Goal: Task Accomplishment & Management: Manage account settings

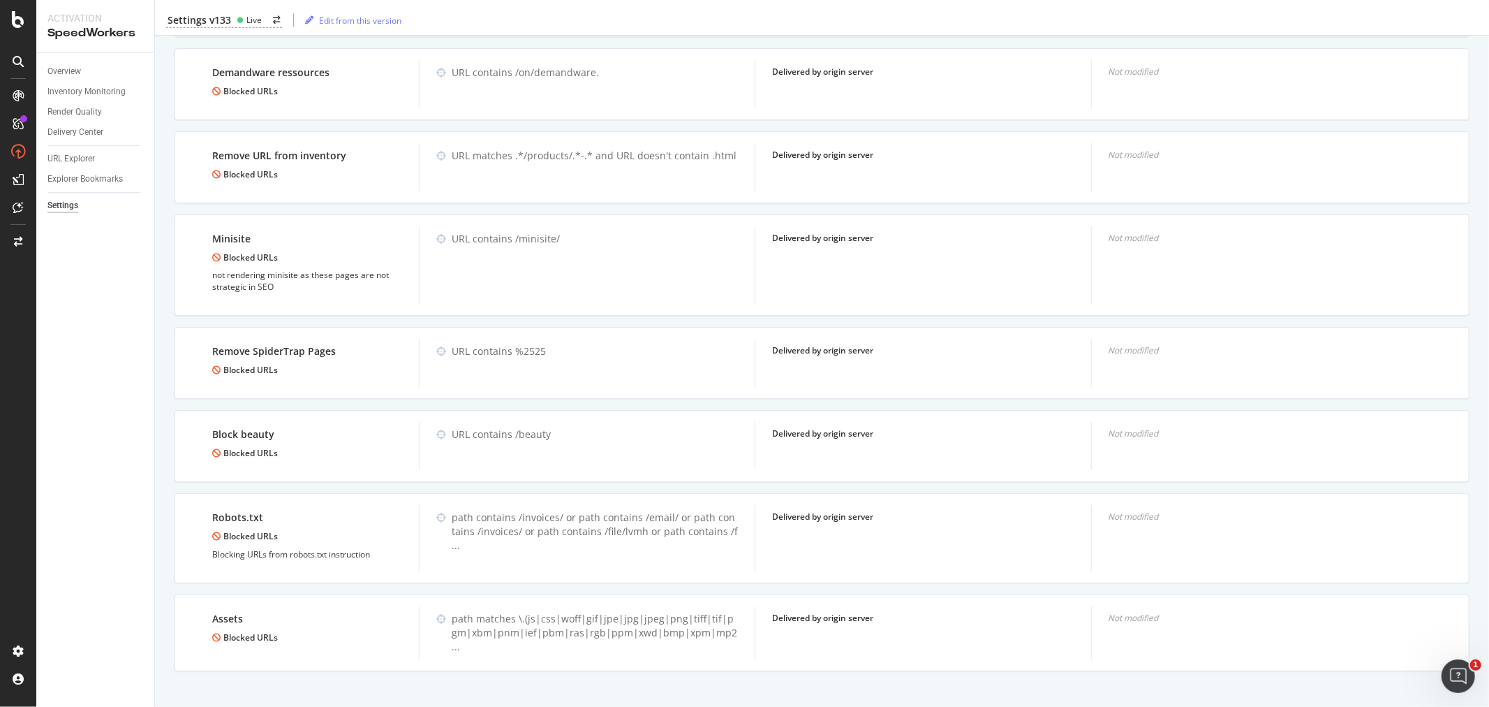
scroll to position [892, 0]
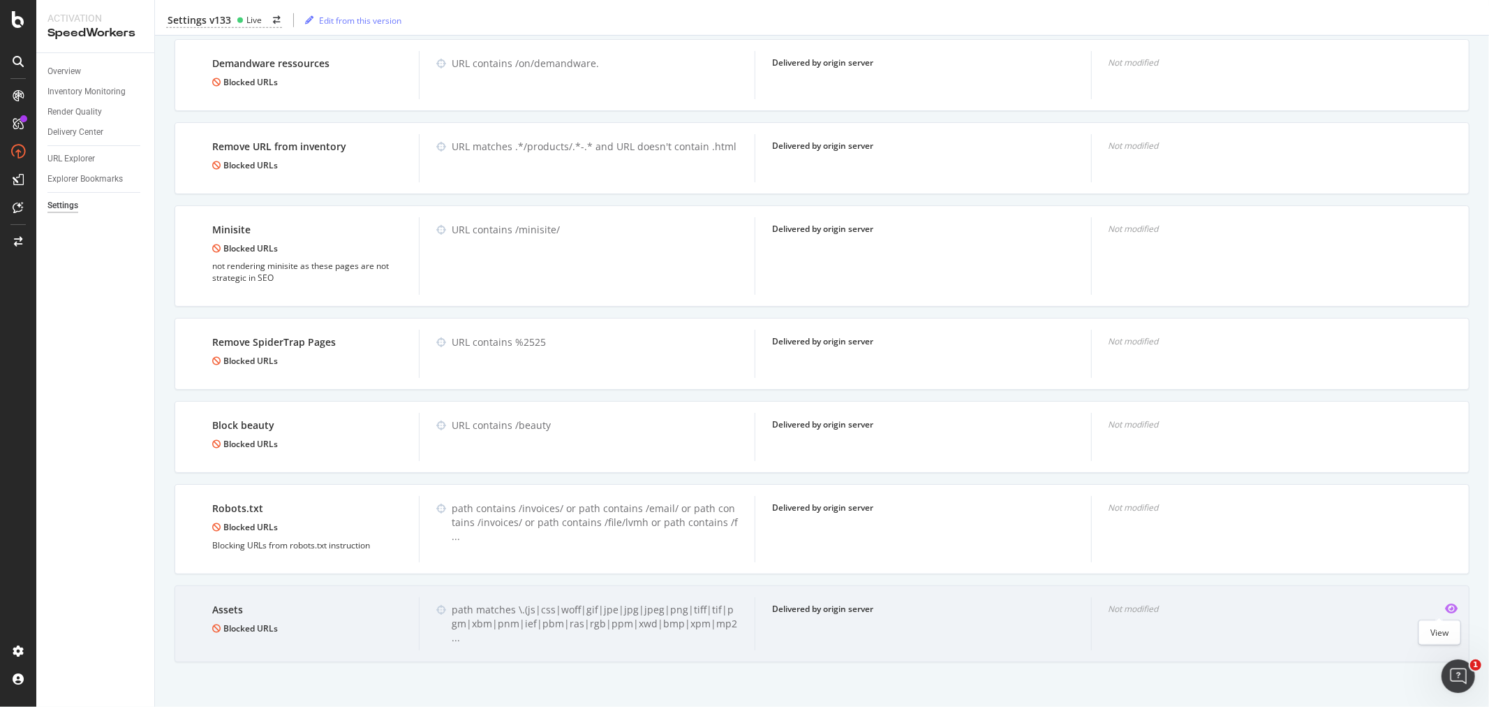
click at [1445, 608] on icon "eye" at bounding box center [1451, 608] width 13 height 11
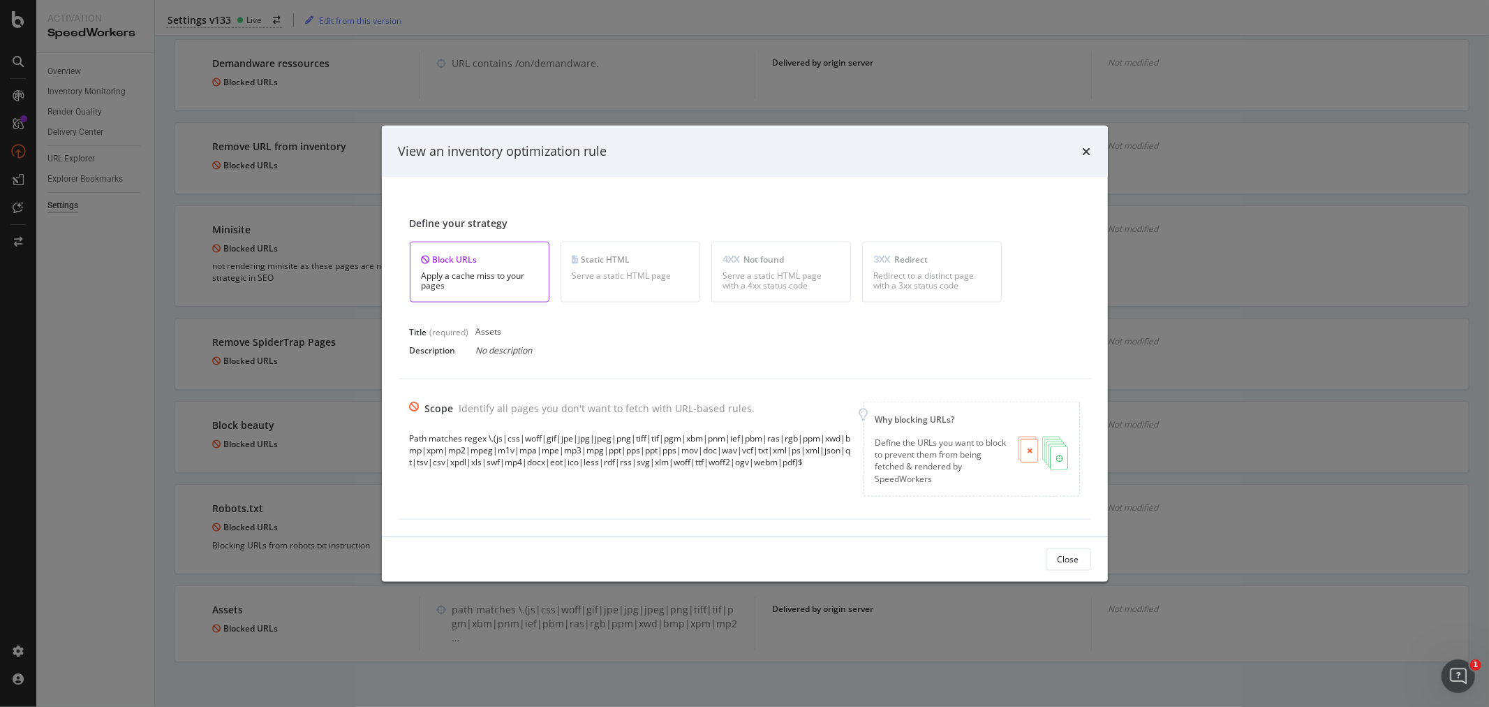
click at [330, 319] on div "View an inventory optimization rule Define your strategy Block URLs Apply a cac…" at bounding box center [744, 353] width 1489 height 707
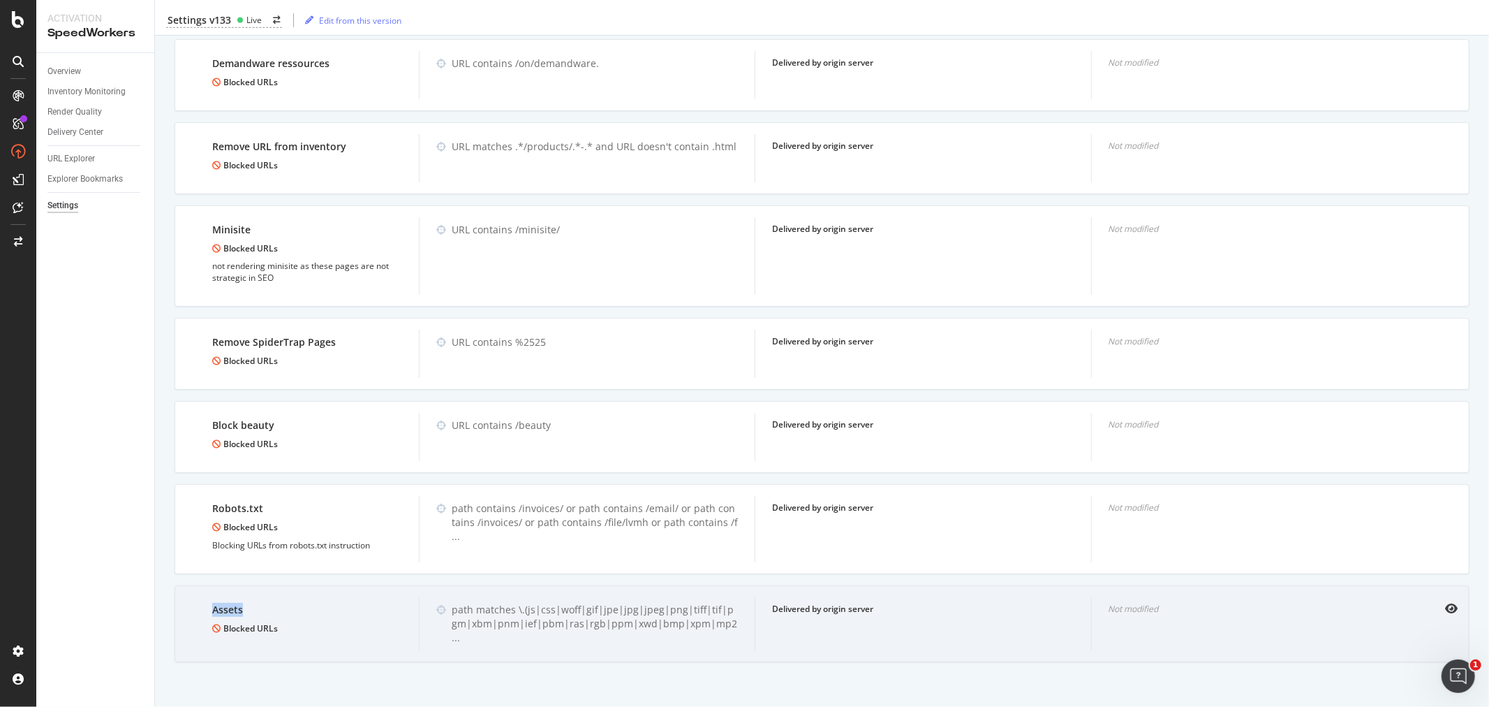
drag, startPoint x: 198, startPoint y: 612, endPoint x: 244, endPoint y: 605, distance: 47.2
click at [244, 605] on div "Assets Blocked URLs" at bounding box center [307, 623] width 223 height 53
copy div "Assets"
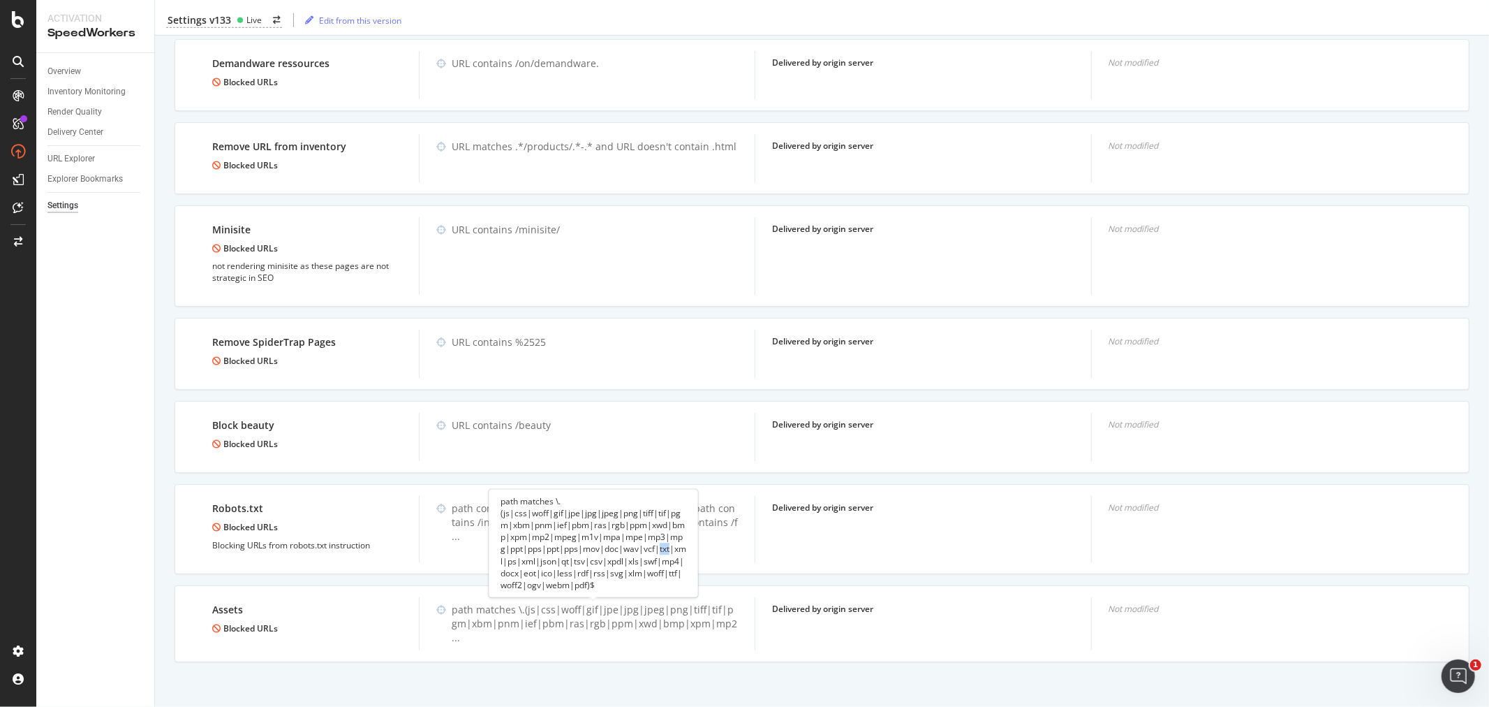
drag, startPoint x: 650, startPoint y: 550, endPoint x: 661, endPoint y: 550, distance: 10.5
click at [661, 550] on div "path matches \.(js|css|woff|gif|jpe|jpg|jpeg|png|tiff|tif|pgm|xbm|pnm|ief|pbm|r…" at bounding box center [593, 543] width 209 height 108
copy div "txt"
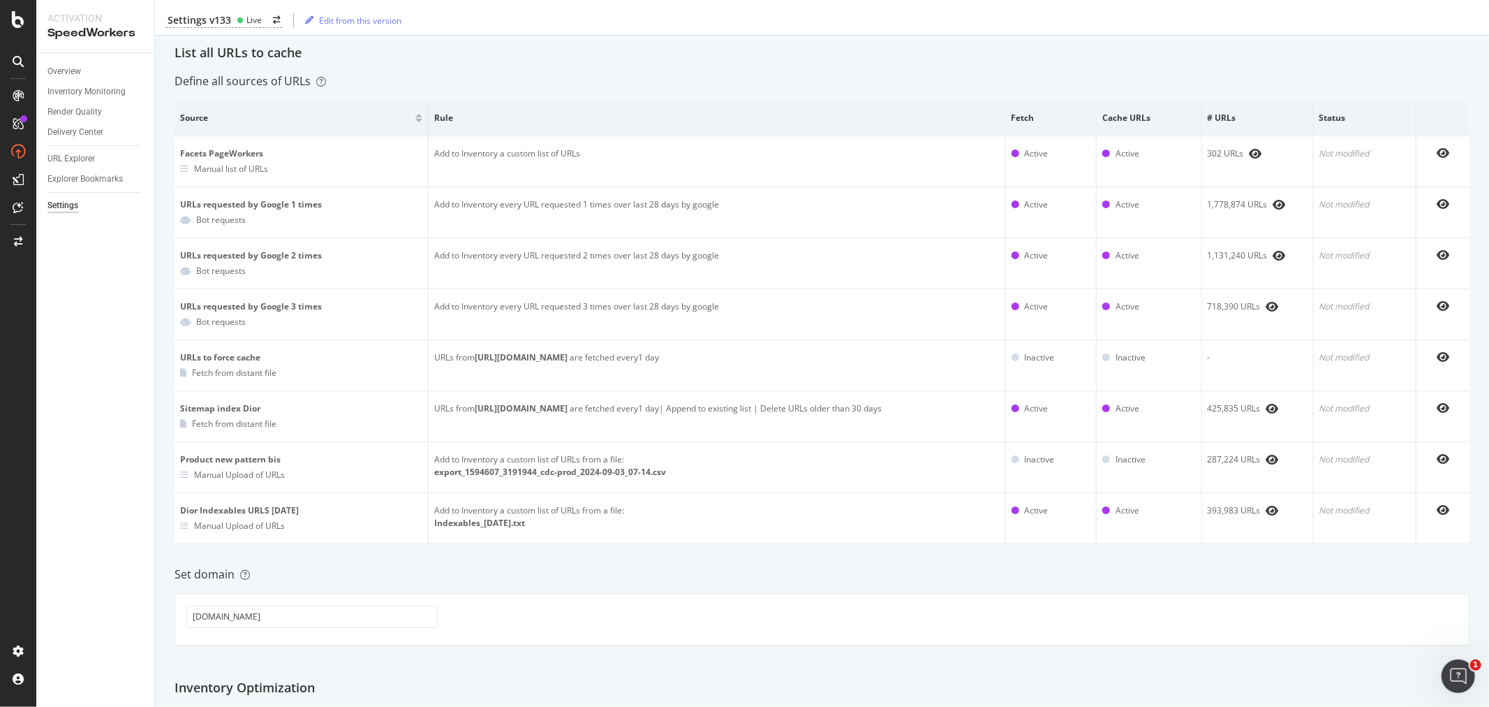
scroll to position [0, 0]
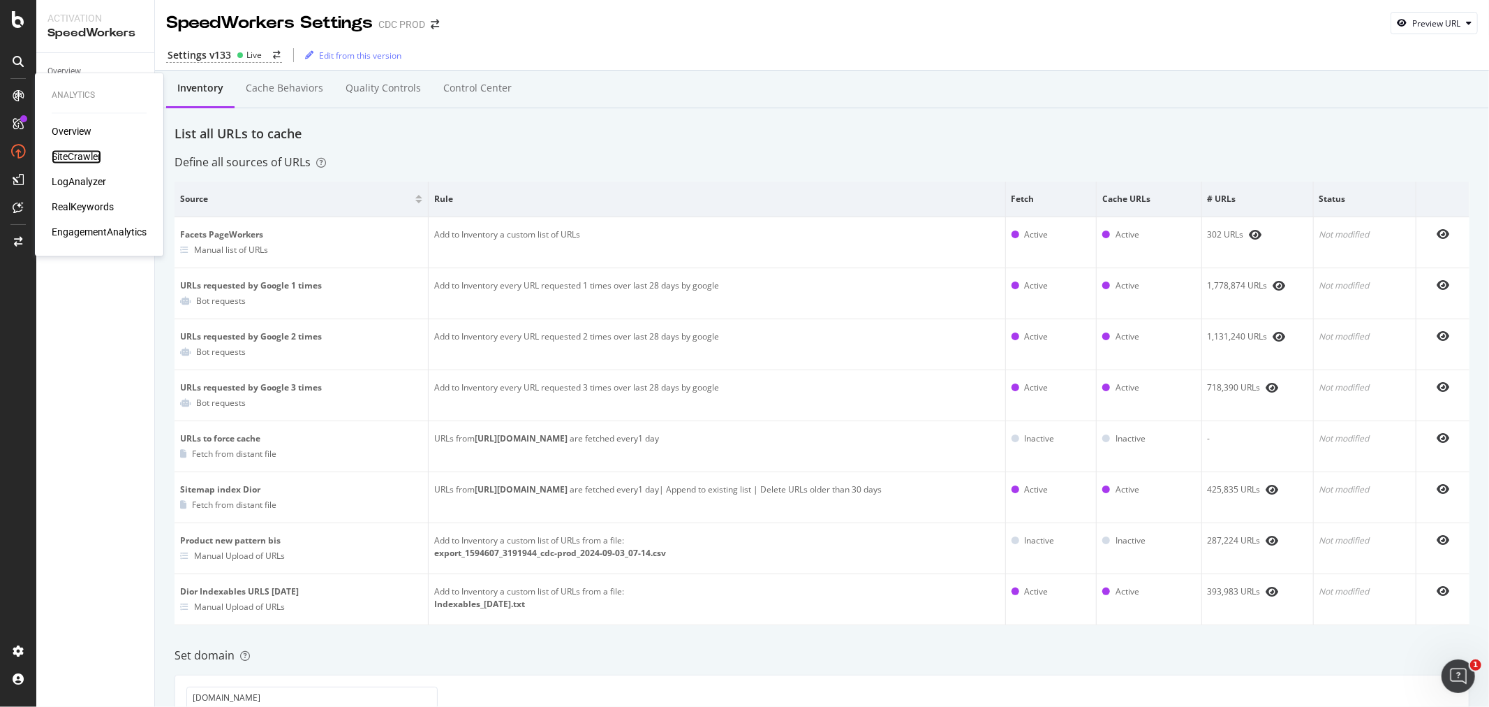
click at [77, 154] on div "SiteCrawler" at bounding box center [77, 157] width 50 height 14
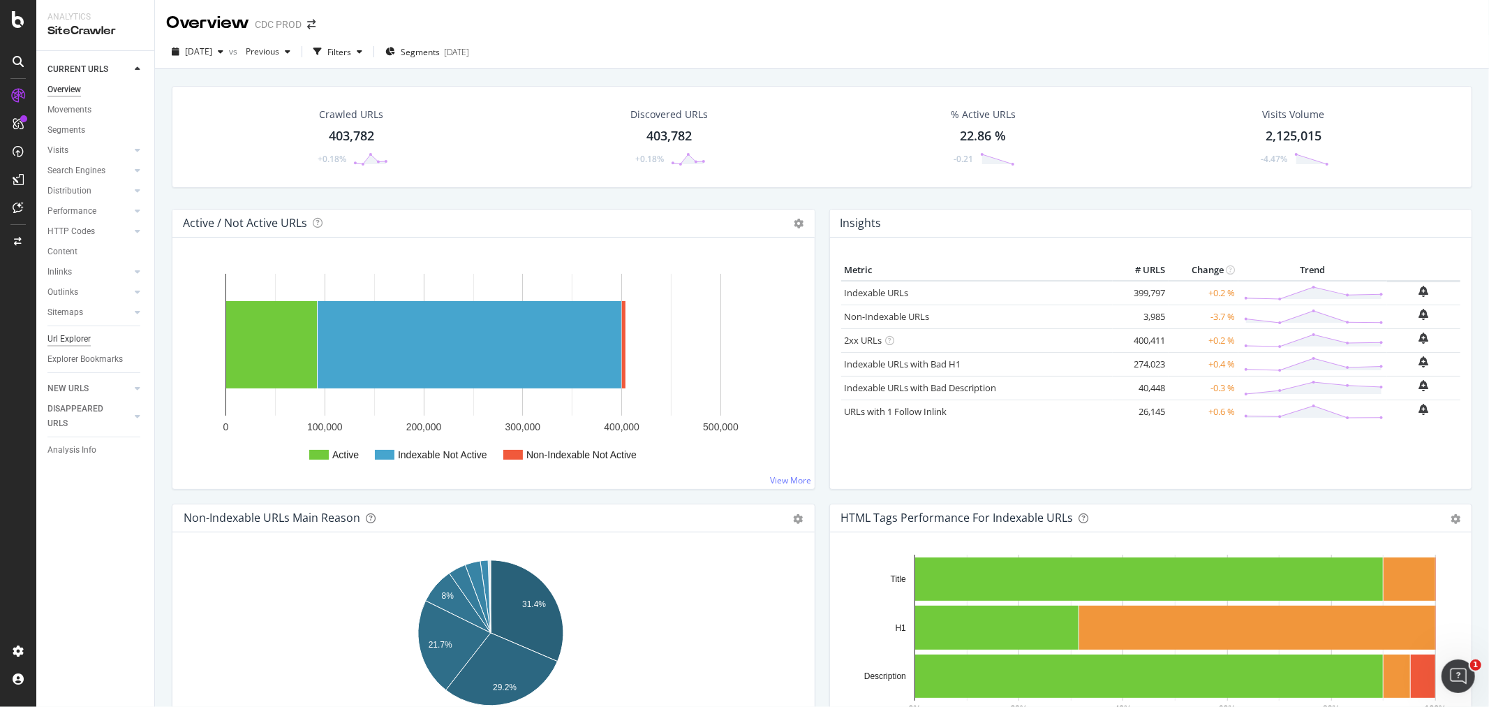
click at [77, 335] on div "Url Explorer" at bounding box center [68, 339] width 43 height 15
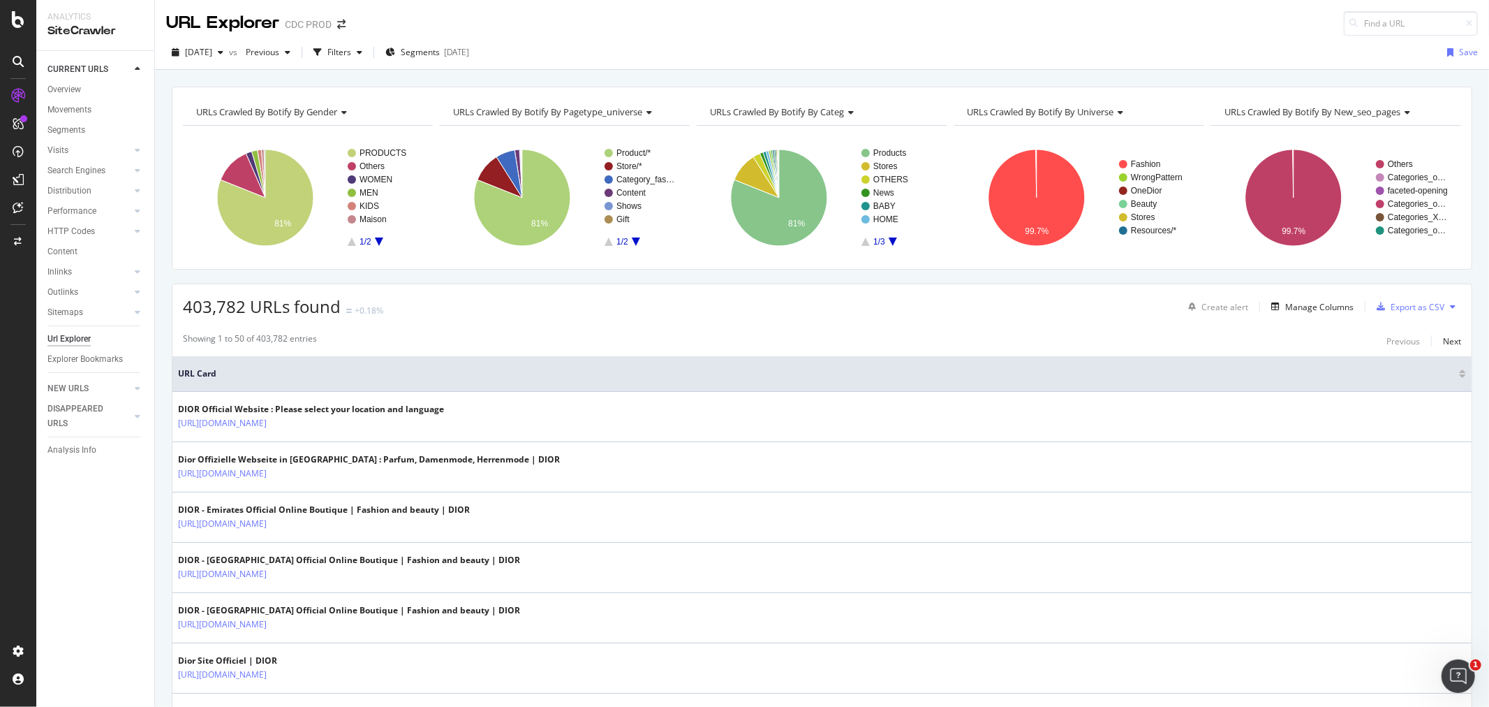
click at [508, 311] on div "403,782 URLs found +0.18% Create alert Manage Columns Export as CSV" at bounding box center [822, 301] width 1300 height 34
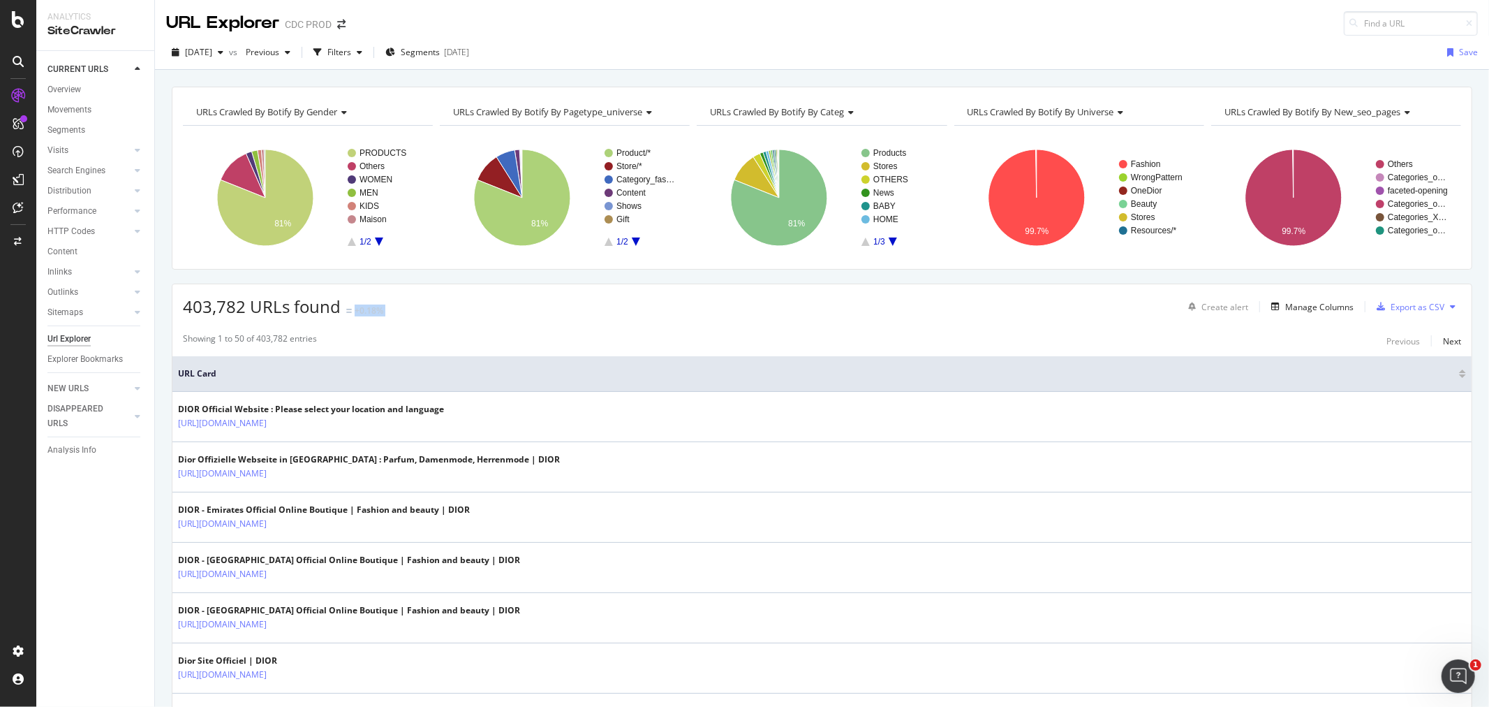
click at [508, 311] on div "403,782 URLs found +0.18% Create alert Manage Columns Export as CSV" at bounding box center [822, 301] width 1300 height 34
click at [500, 310] on div "403,782 URLs found +0.18% Create alert Manage Columns Export as CSV" at bounding box center [822, 301] width 1300 height 34
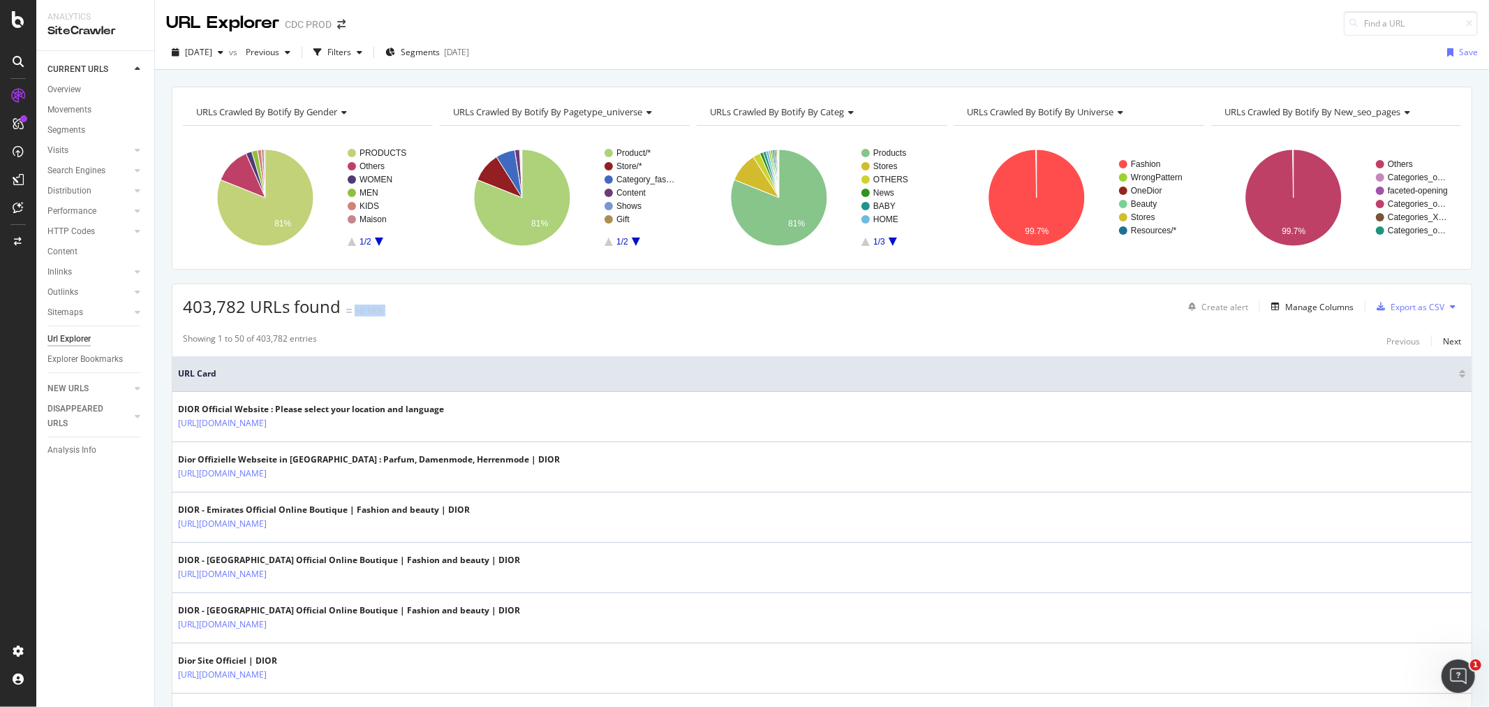
click at [451, 309] on div "403,782 URLs found +0.18% Create alert Manage Columns Export as CSV" at bounding box center [822, 301] width 1300 height 34
click at [351, 56] on div "Filters" at bounding box center [340, 52] width 24 height 12
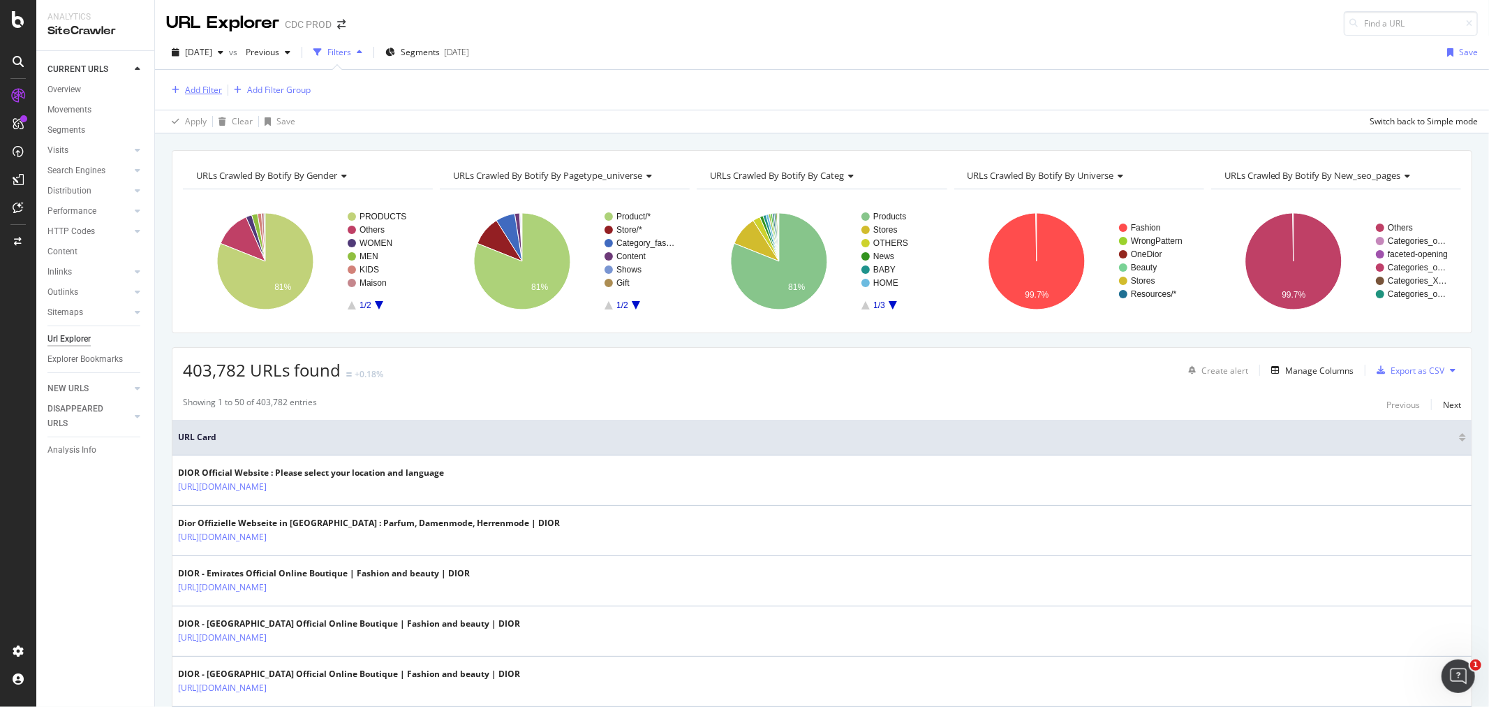
click at [199, 92] on div "Add Filter" at bounding box center [203, 90] width 37 height 12
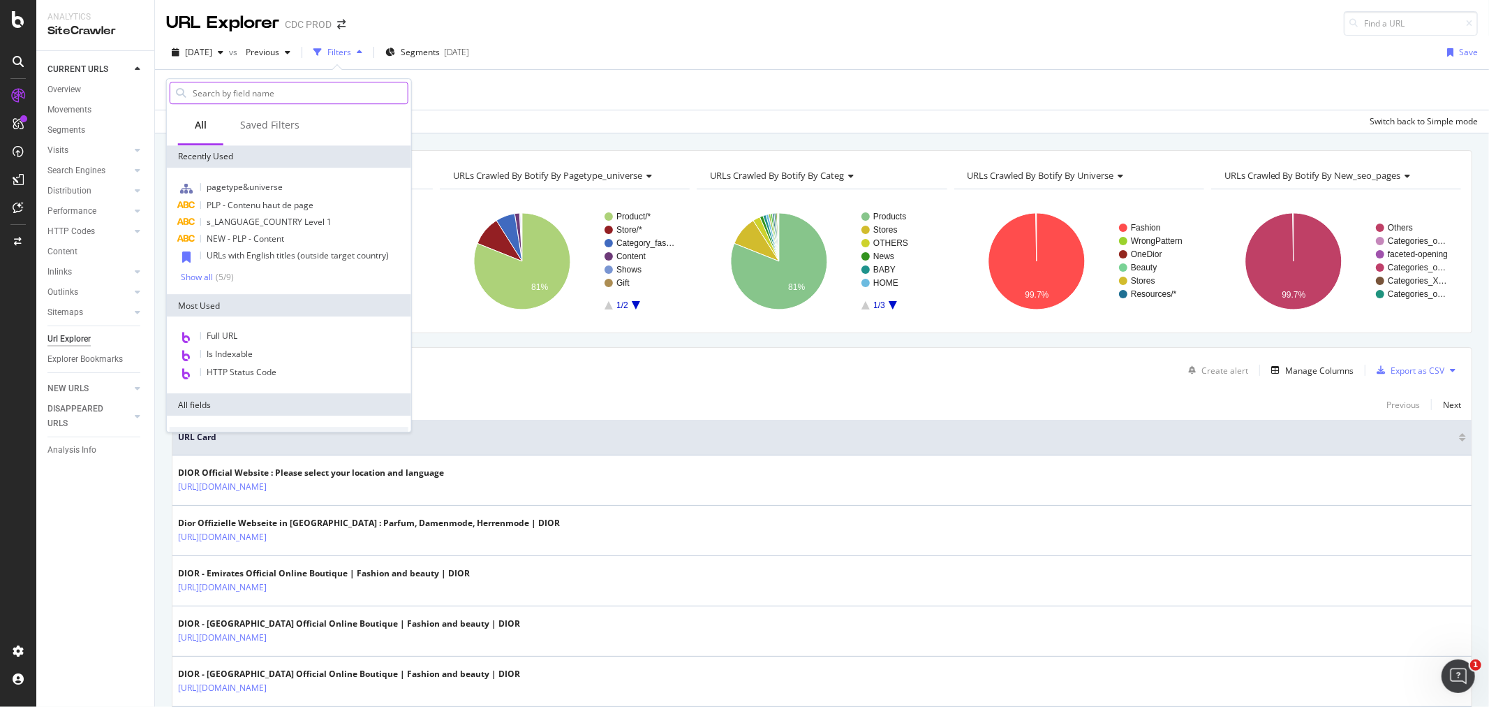
click at [226, 96] on input "text" at bounding box center [299, 92] width 216 height 21
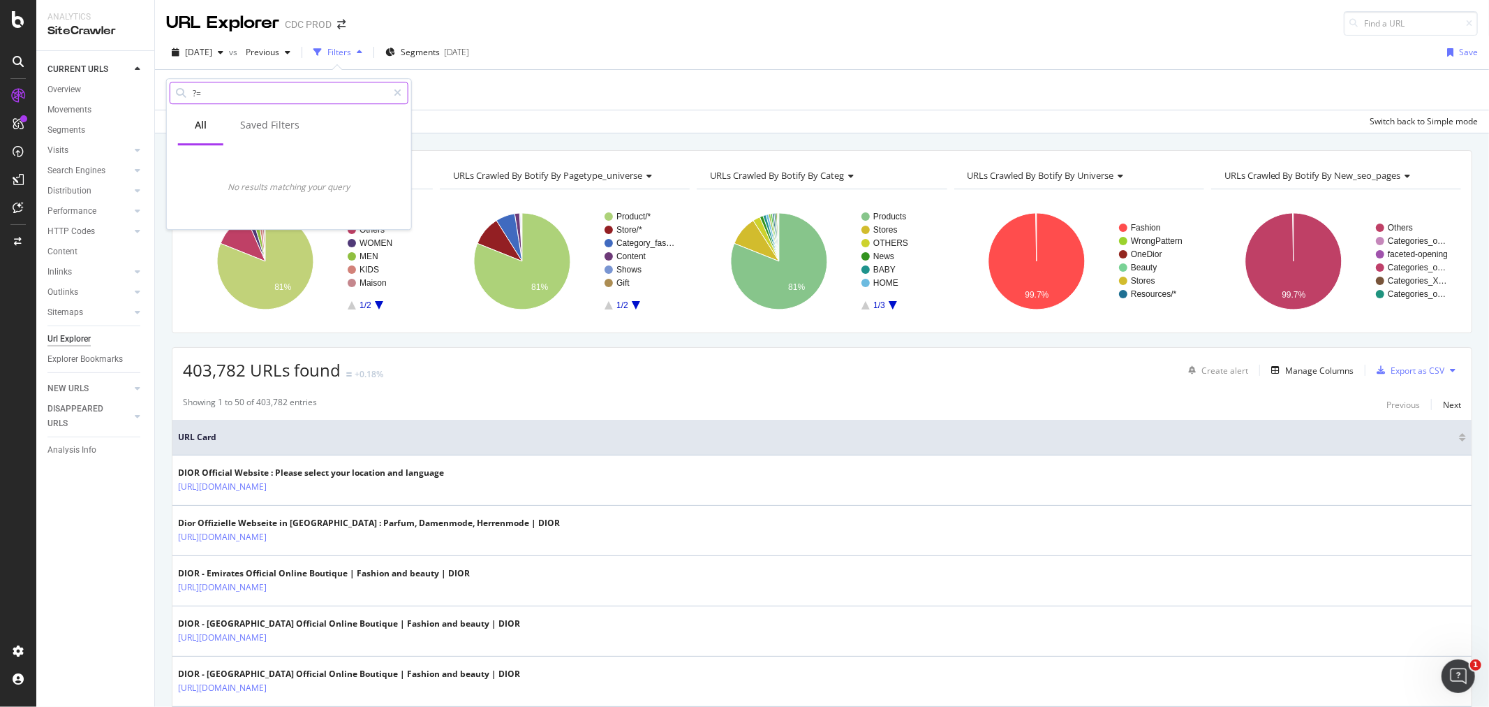
click at [232, 86] on input "?=" at bounding box center [289, 92] width 196 height 21
click at [237, 84] on input "?=" at bounding box center [289, 92] width 196 height 21
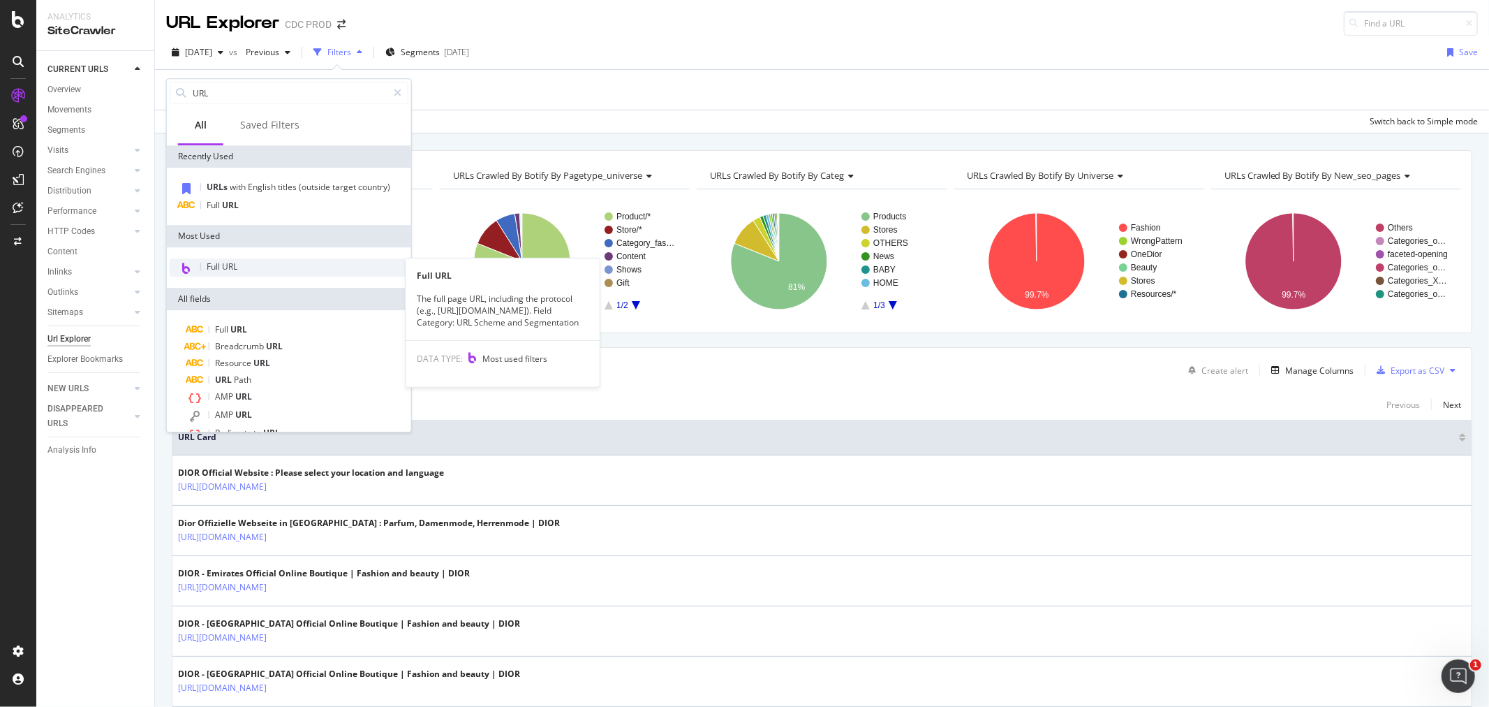
type input "URL"
click at [288, 258] on div "Full URL" at bounding box center [289, 267] width 239 height 18
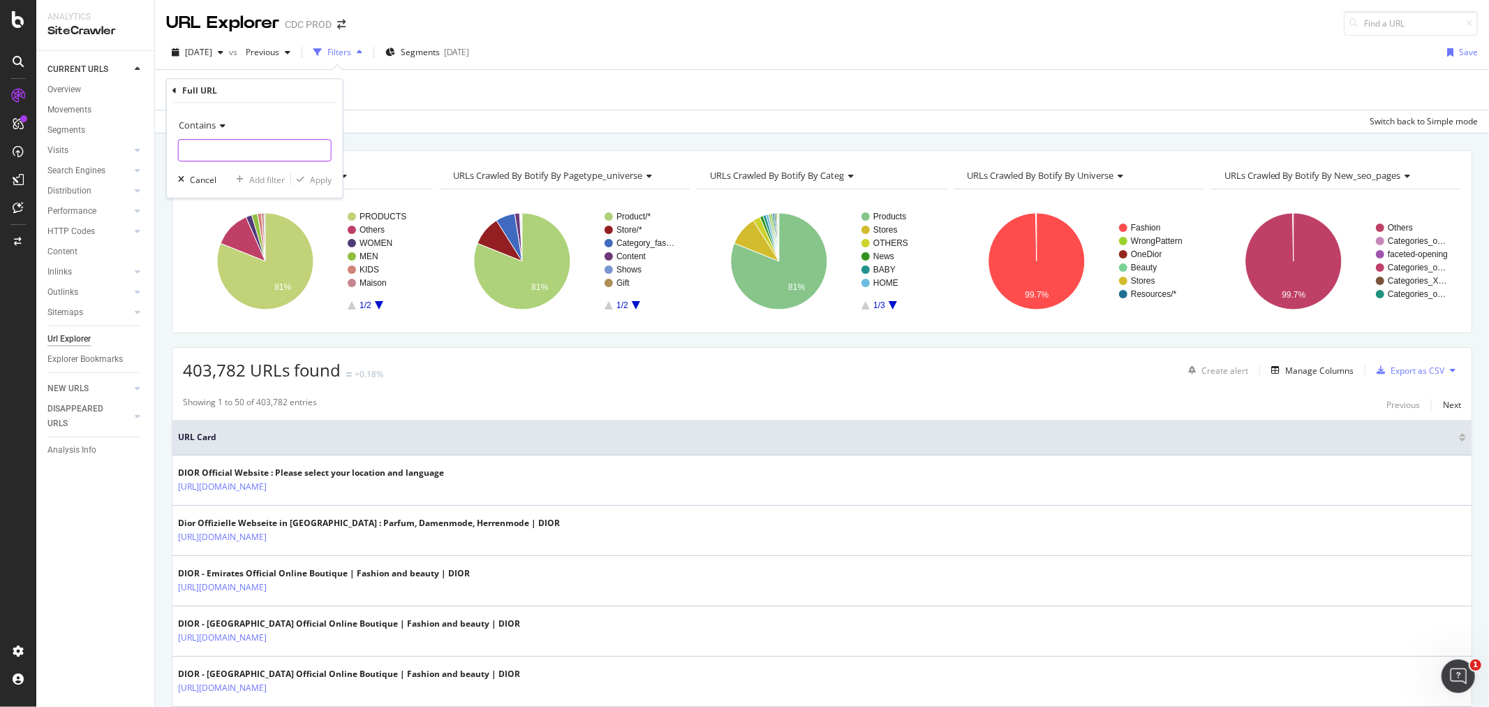
click at [235, 149] on input "text" at bounding box center [255, 150] width 152 height 22
click at [222, 126] on icon at bounding box center [221, 126] width 10 height 8
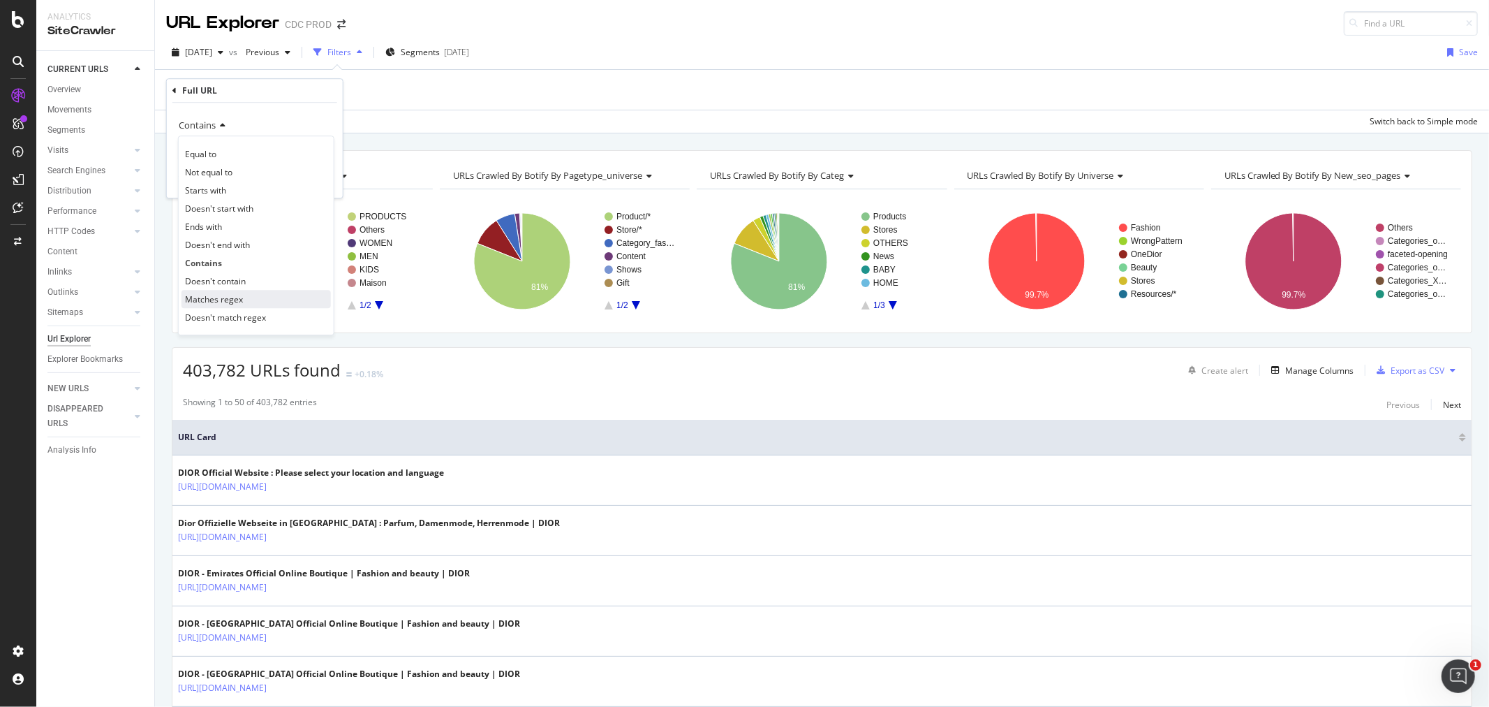
click at [254, 298] on div "Matches regex" at bounding box center [256, 299] width 149 height 18
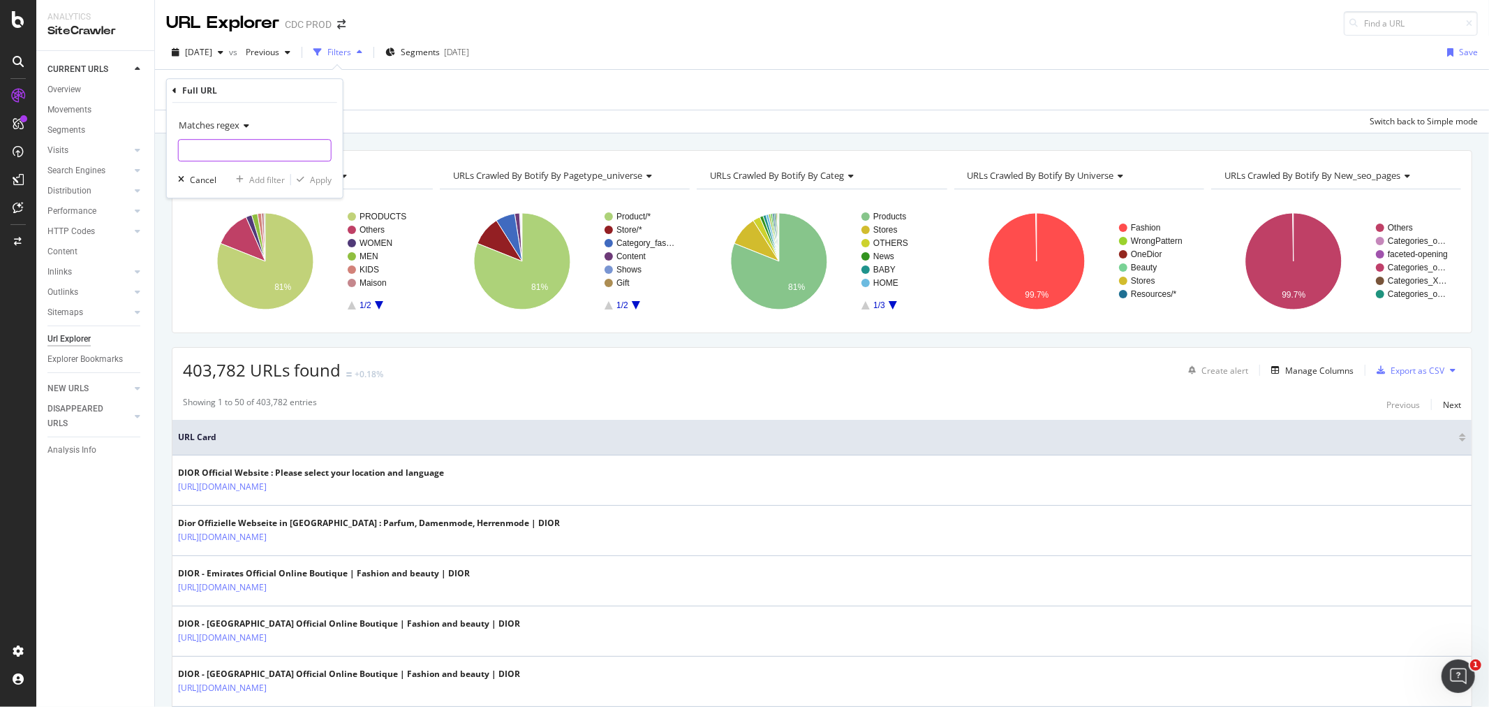
click at [212, 150] on input "text" at bounding box center [255, 150] width 152 height 22
click at [236, 150] on input "?=" at bounding box center [245, 150] width 132 height 22
drag, startPoint x: 236, startPoint y: 150, endPoint x: 210, endPoint y: 117, distance: 42.3
click at [232, 147] on input "?=" at bounding box center [245, 150] width 132 height 22
type input "?="
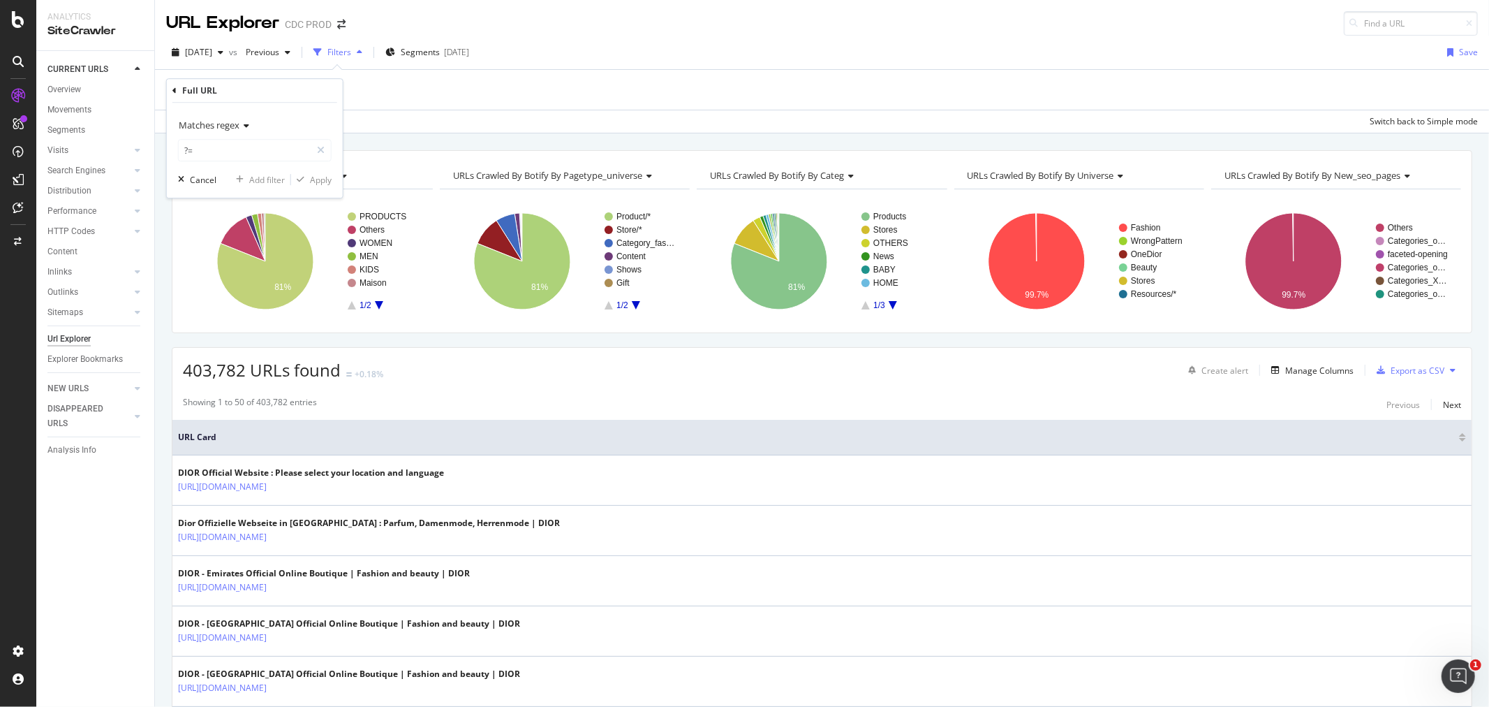
click at [210, 117] on div "Matches regex" at bounding box center [255, 125] width 154 height 22
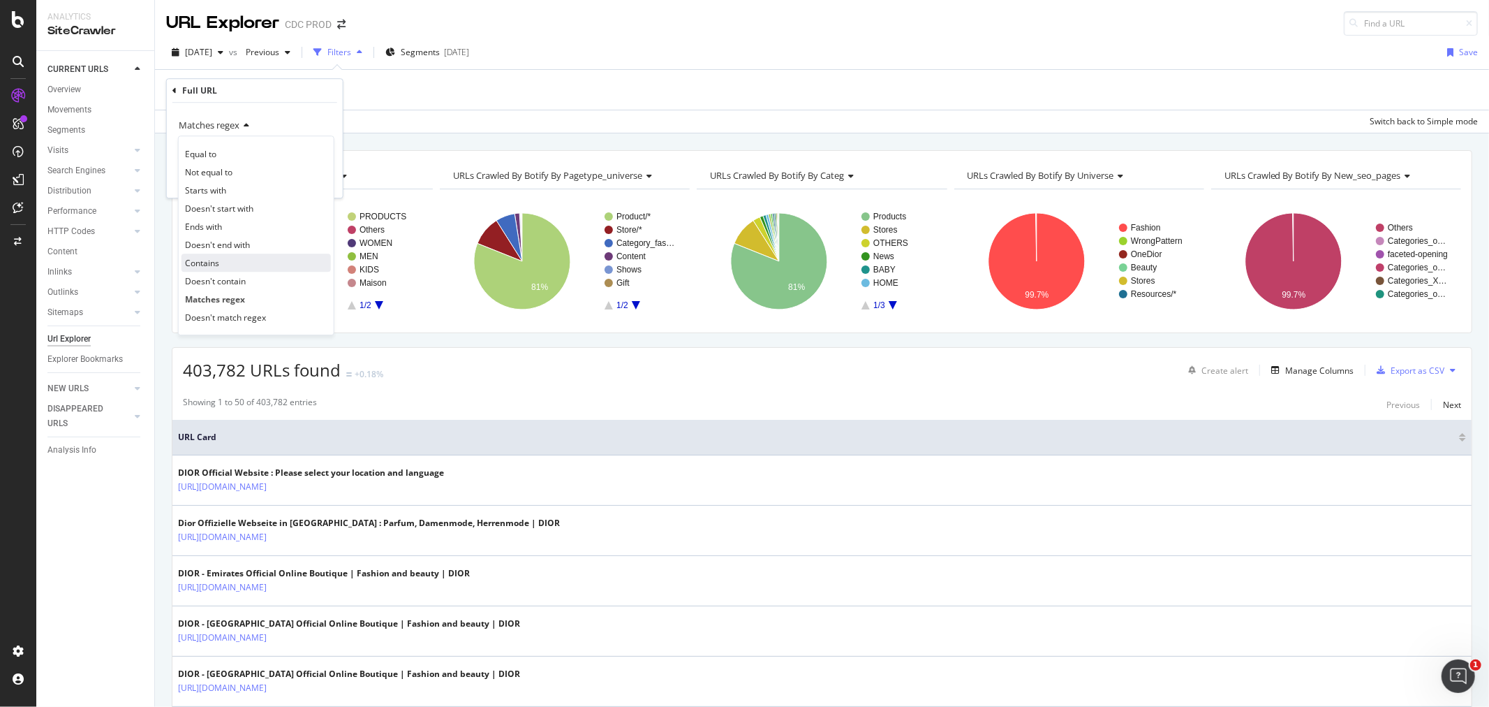
click at [249, 261] on div "Contains" at bounding box center [256, 262] width 149 height 18
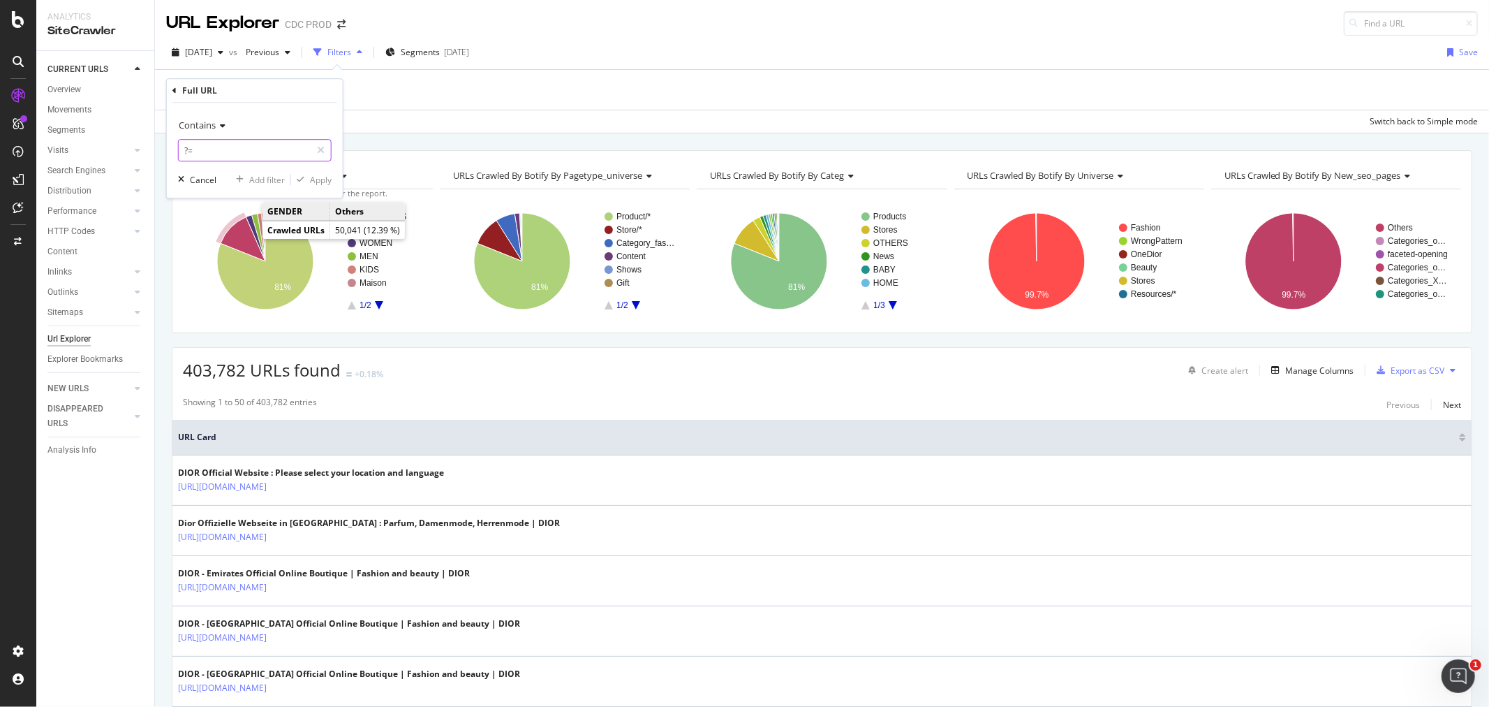
click at [233, 155] on input "?=" at bounding box center [245, 150] width 132 height 22
click at [219, 147] on input "?=" at bounding box center [245, 150] width 132 height 22
click at [204, 147] on input "?=" at bounding box center [245, 150] width 132 height 22
type input "?"
click at [316, 180] on div "Apply" at bounding box center [321, 180] width 22 height 12
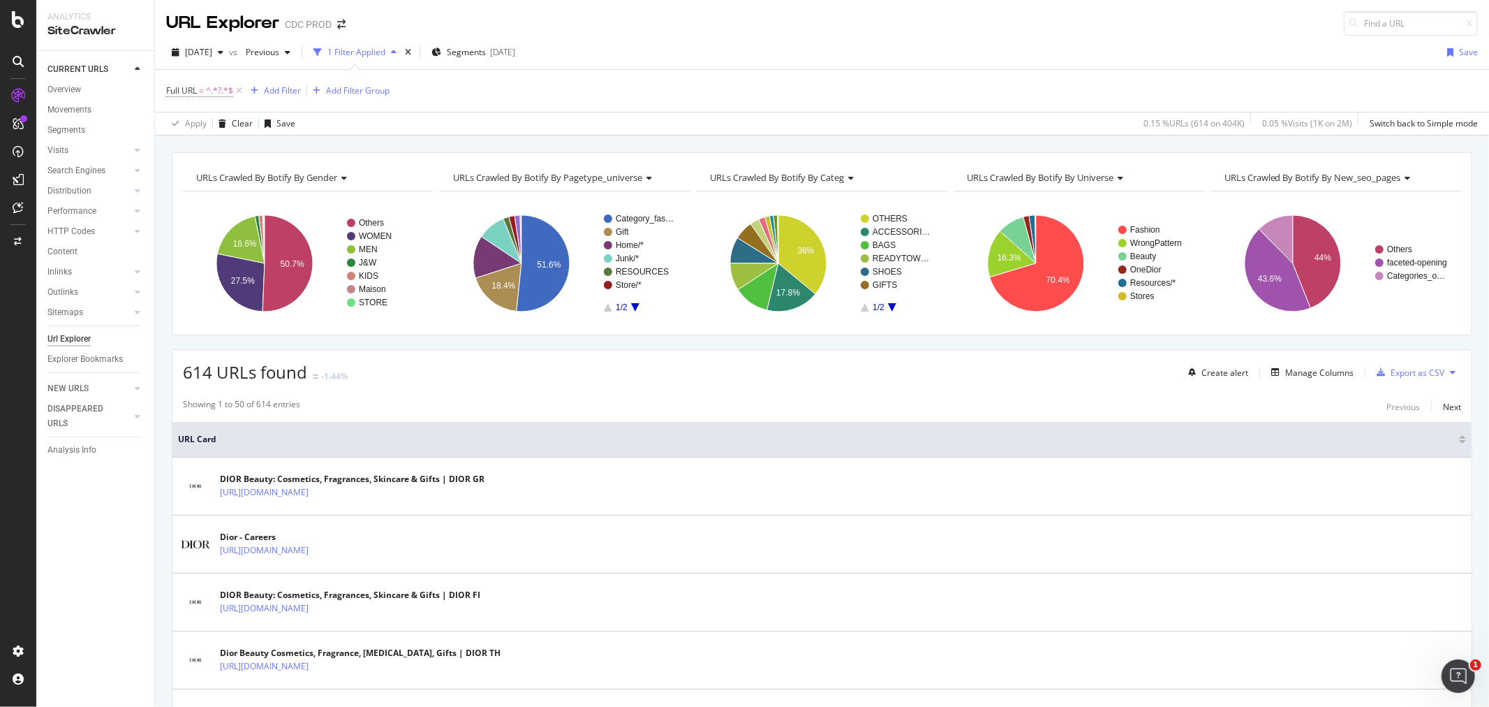
click at [196, 92] on span "Full URL" at bounding box center [181, 90] width 31 height 12
click at [230, 145] on input "?" at bounding box center [245, 149] width 132 height 22
type input "?coll"
click at [323, 172] on div "Apply" at bounding box center [311, 178] width 41 height 13
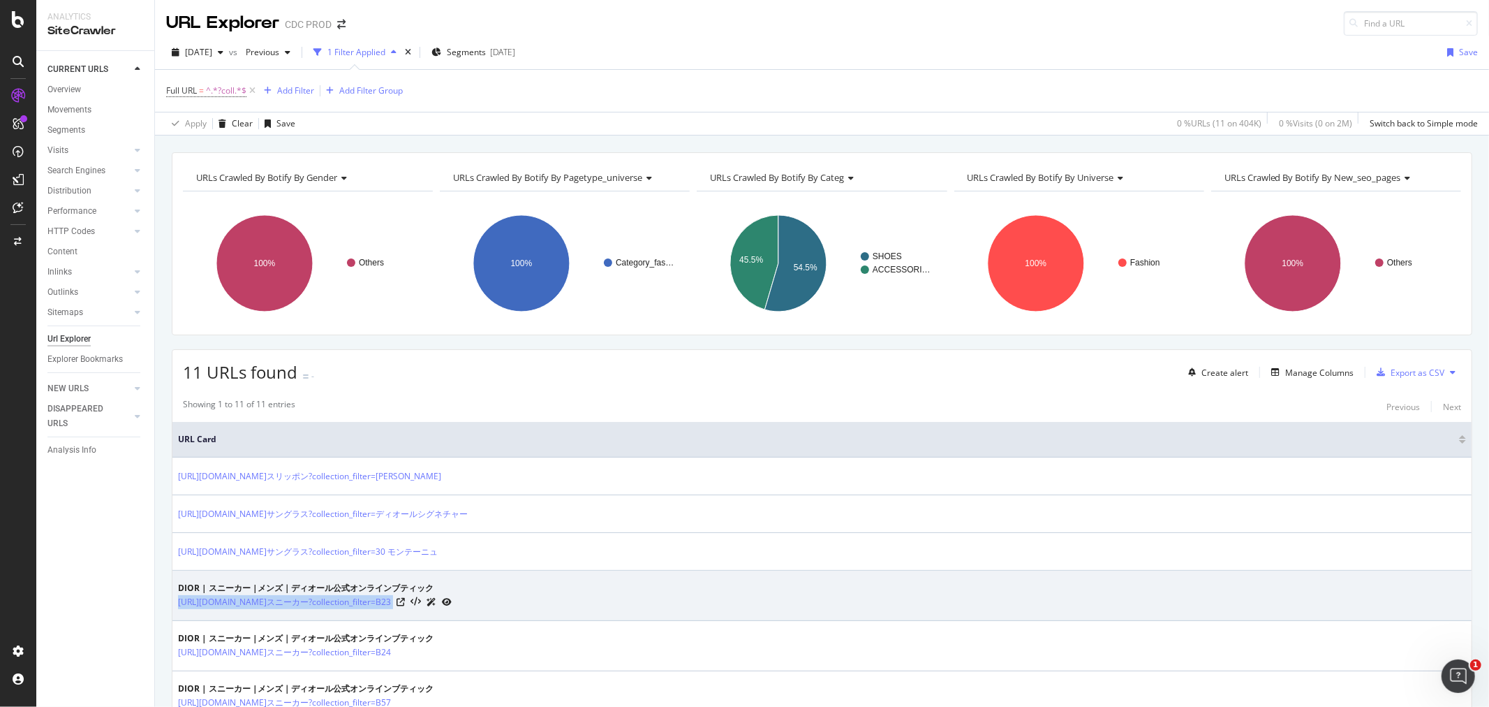
drag, startPoint x: 564, startPoint y: 616, endPoint x: 175, endPoint y: 604, distance: 389.1
click at [175, 604] on td "DIOR | スニーカー |メンズ｜ディオール公式オンラインブティック [URL][DOMAIN_NAME]スニーカー?collection_filter=B…" at bounding box center [822, 596] width 1300 height 50
click at [405, 603] on icon at bounding box center [401, 602] width 8 height 8
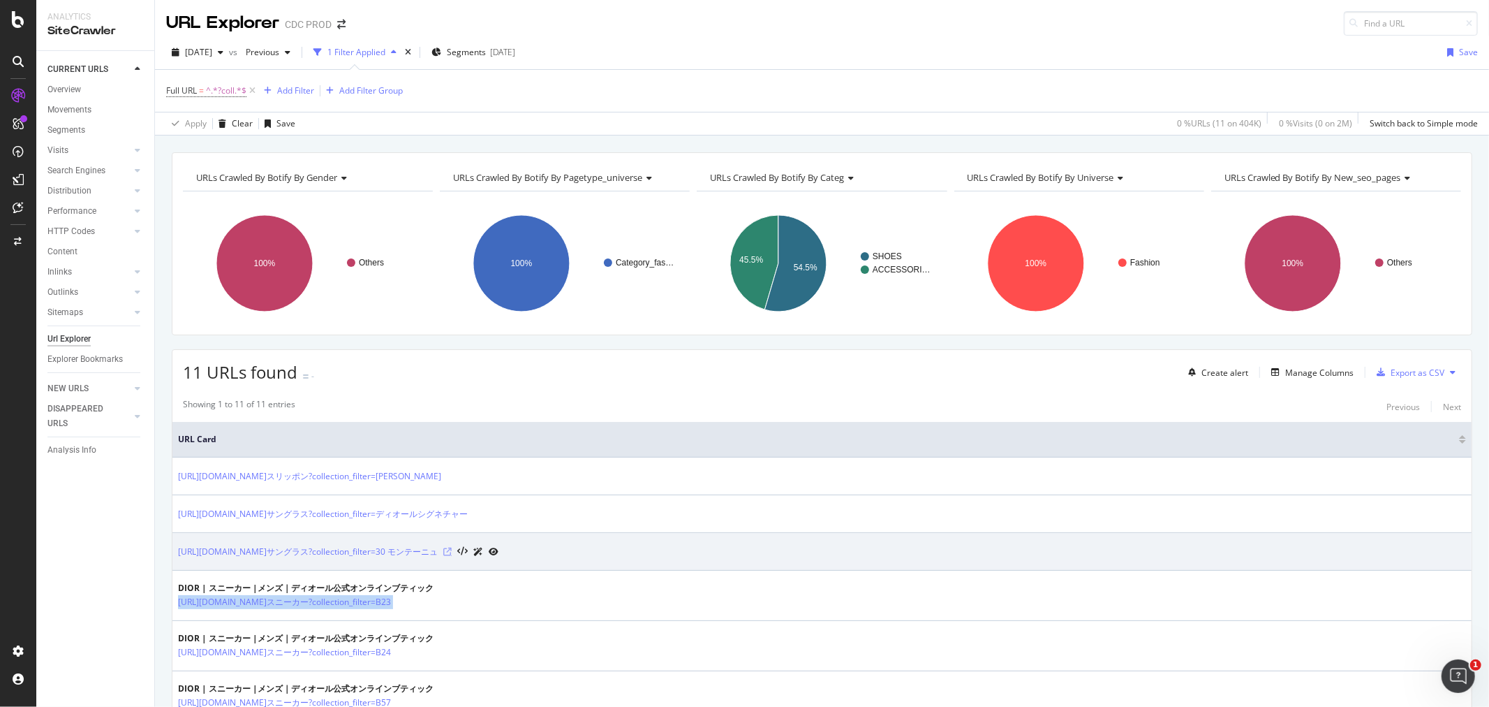
click at [452, 554] on icon at bounding box center [447, 551] width 8 height 8
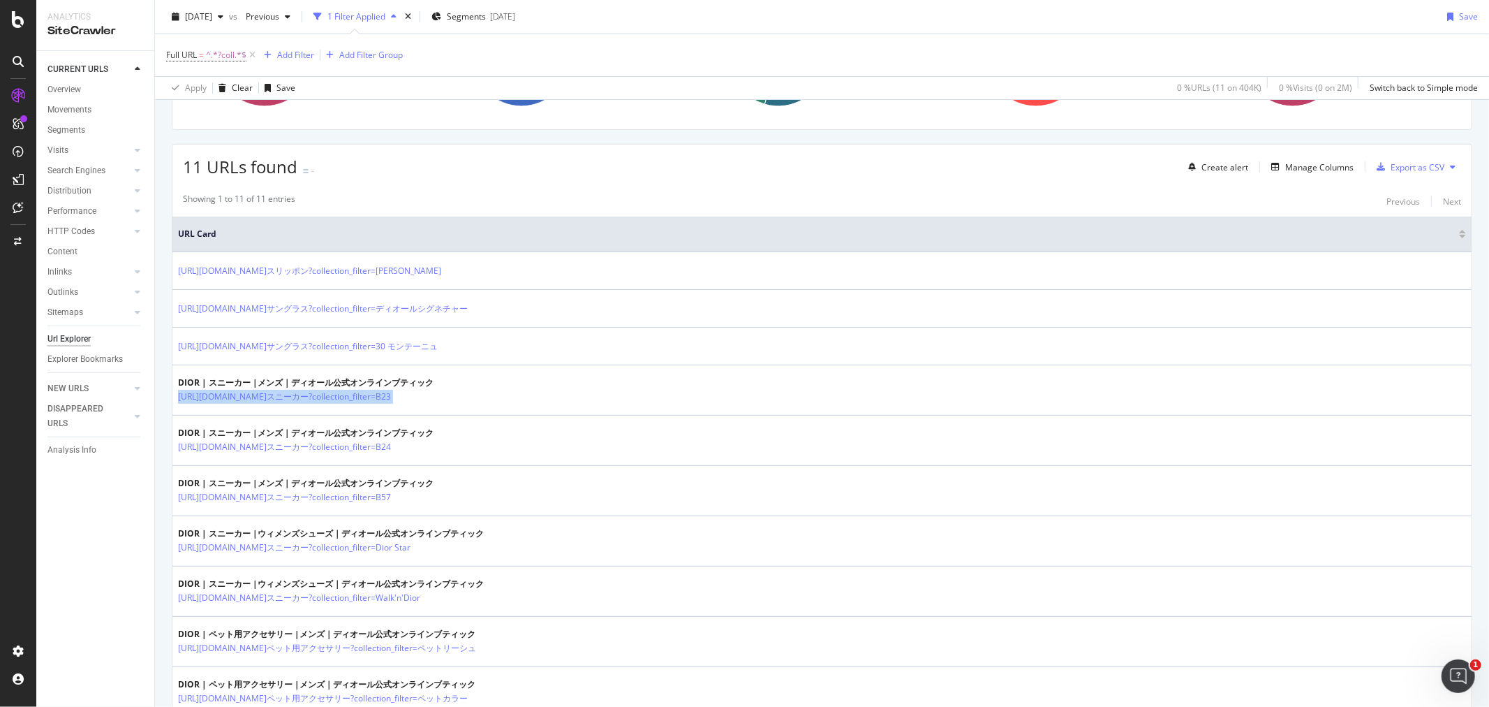
scroll to position [348, 0]
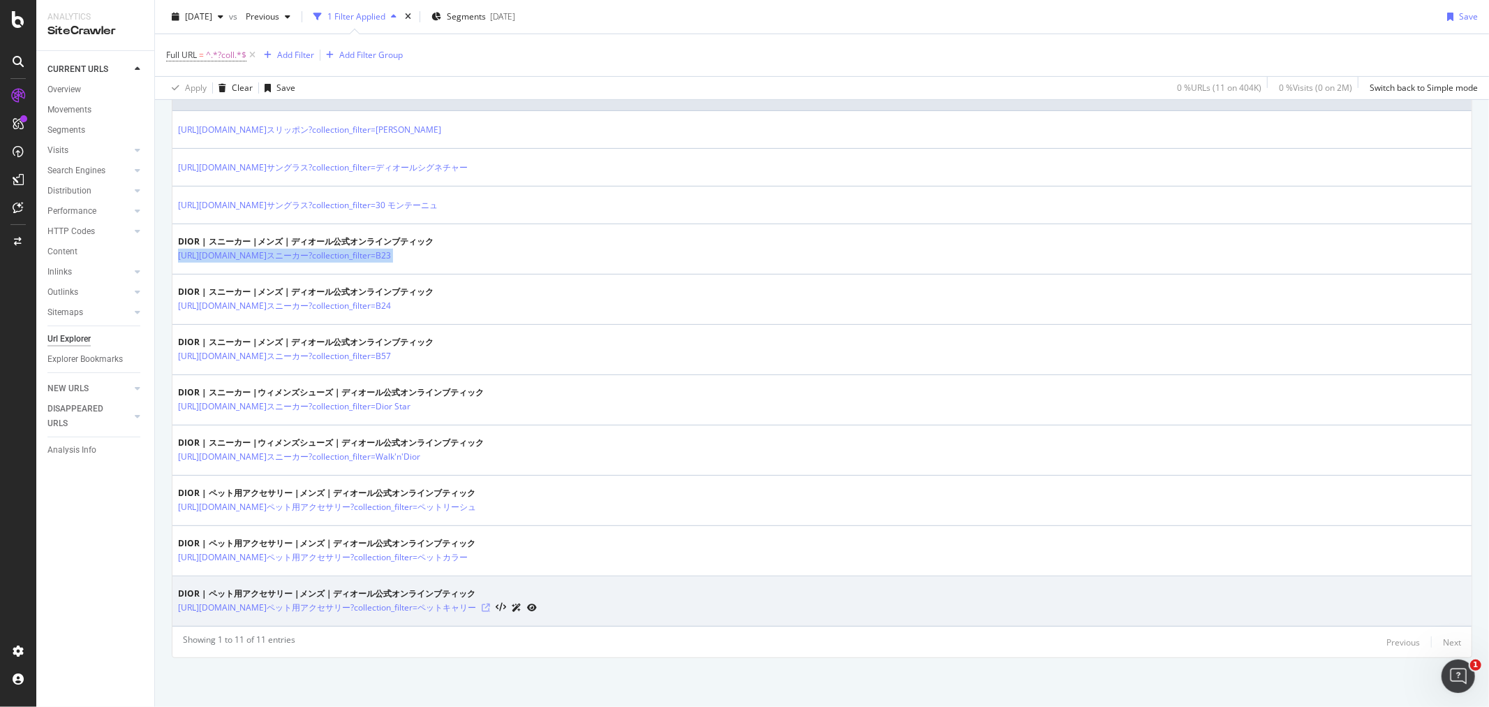
click at [490, 605] on icon at bounding box center [486, 607] width 8 height 8
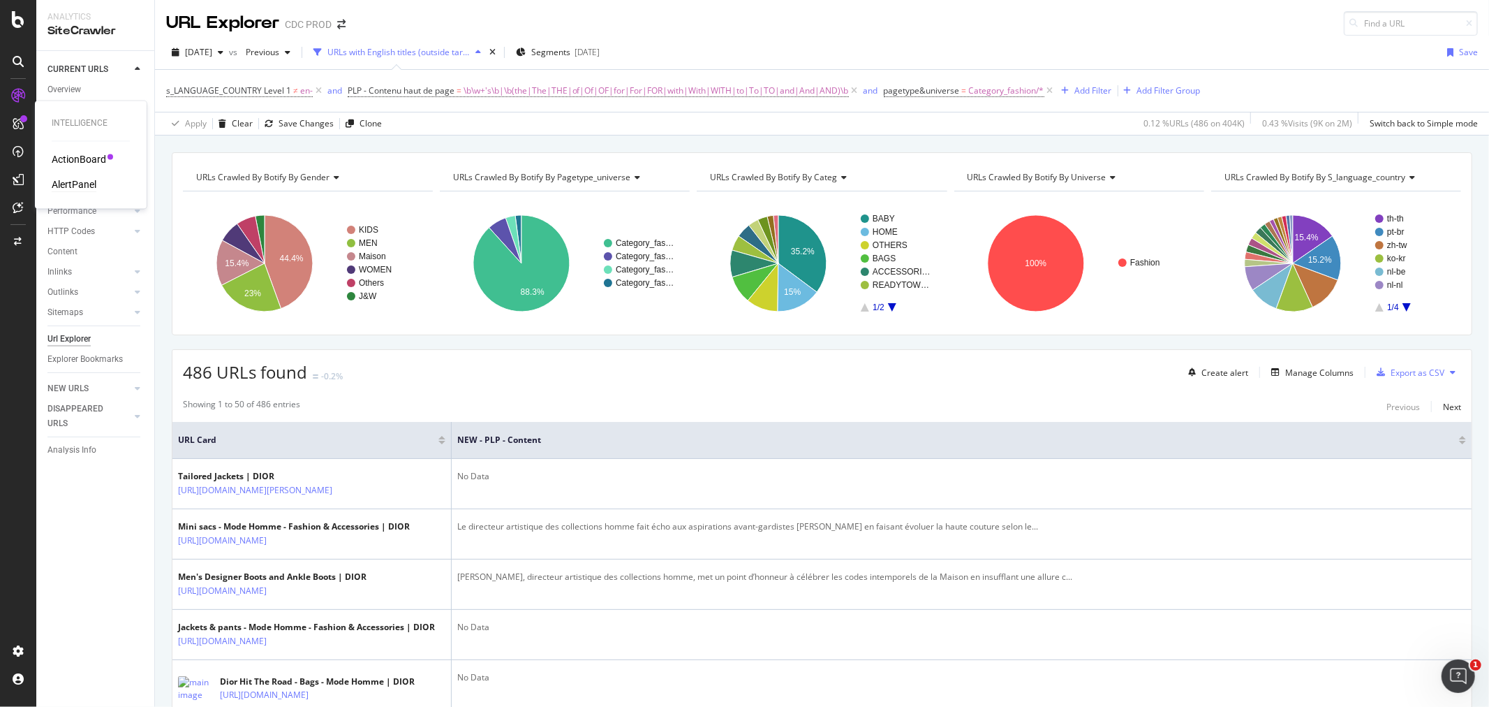
click at [75, 186] on div "AlertPanel" at bounding box center [74, 185] width 45 height 14
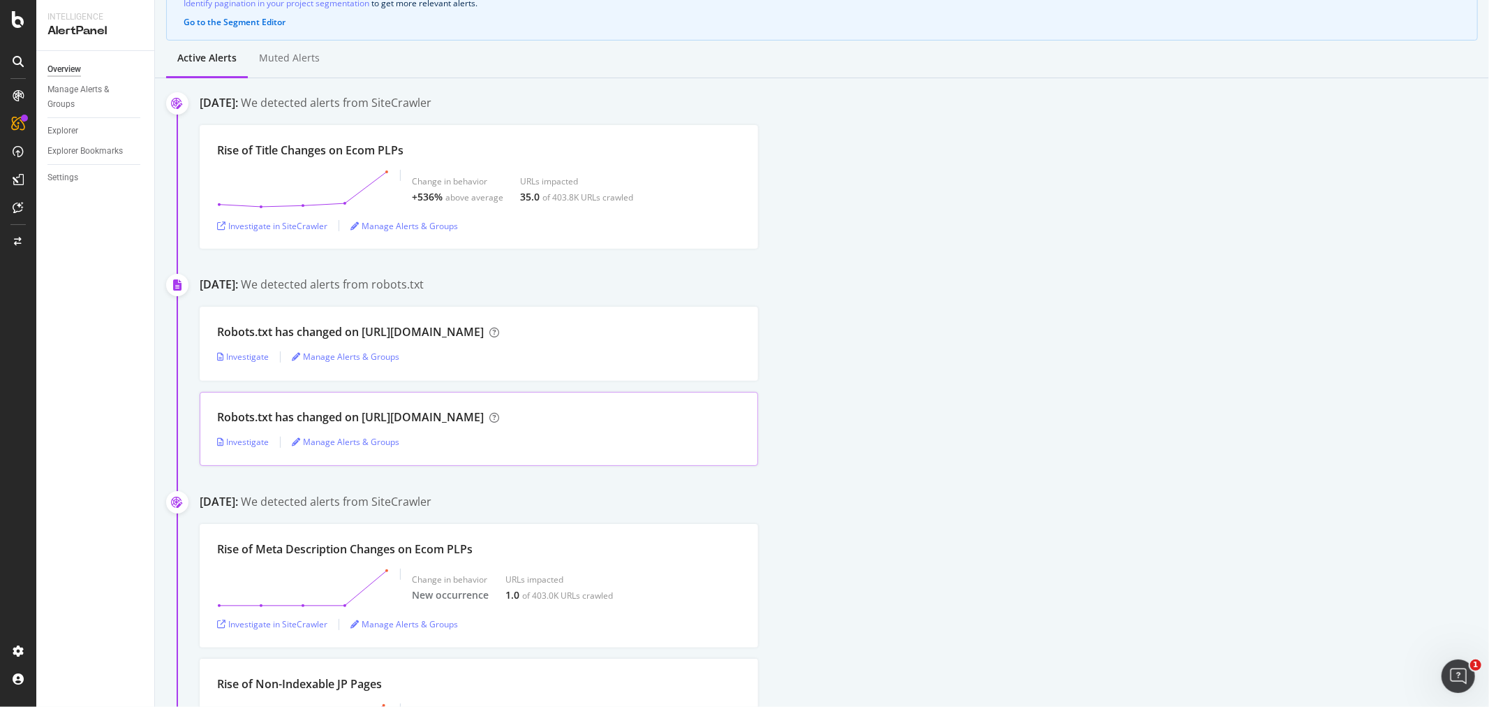
scroll to position [155, 0]
click at [262, 353] on div "Investigate" at bounding box center [243, 352] width 52 height 12
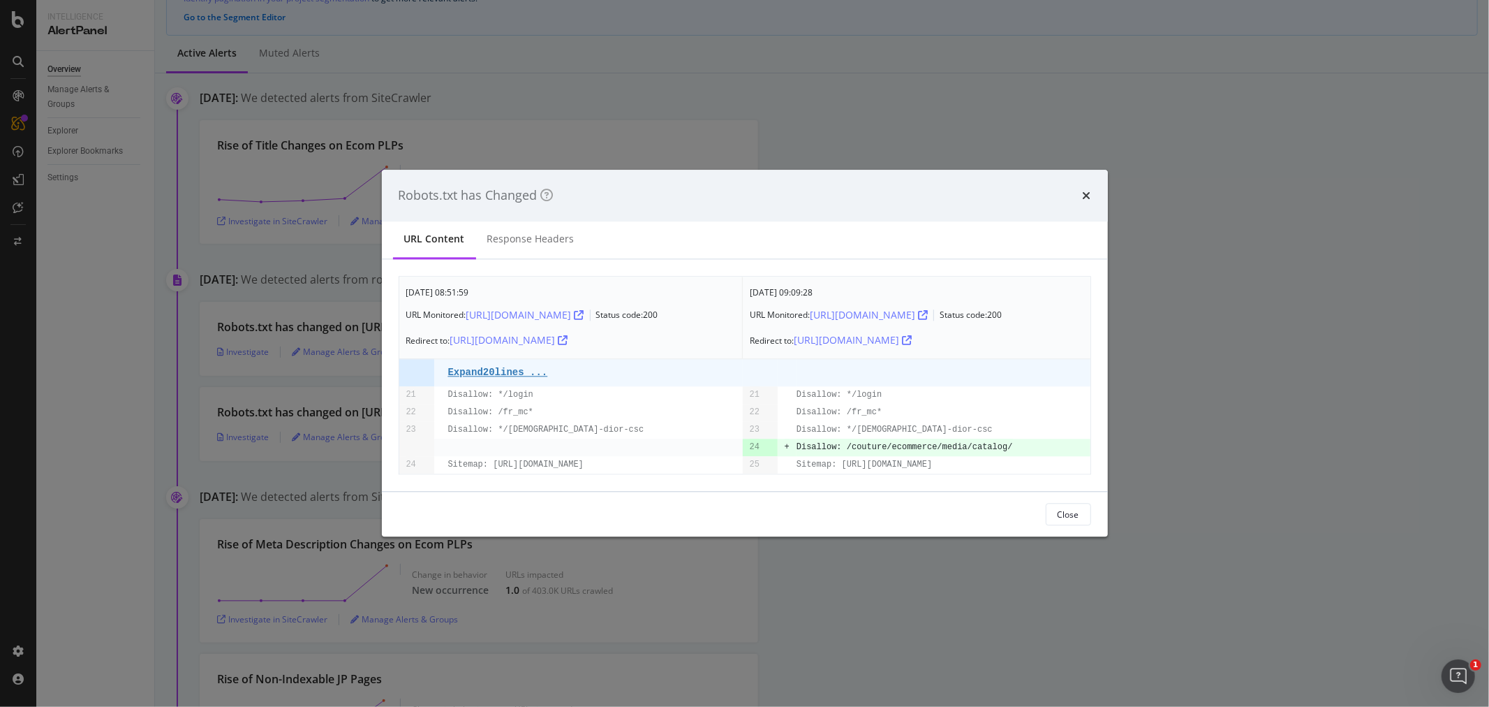
drag, startPoint x: 288, startPoint y: 452, endPoint x: 288, endPoint y: 473, distance: 21.6
click at [288, 452] on div "Robots.txt has Changed URL Content Response Headers Sep. 5th 2025 08:51:59 URL …" at bounding box center [744, 353] width 1489 height 707
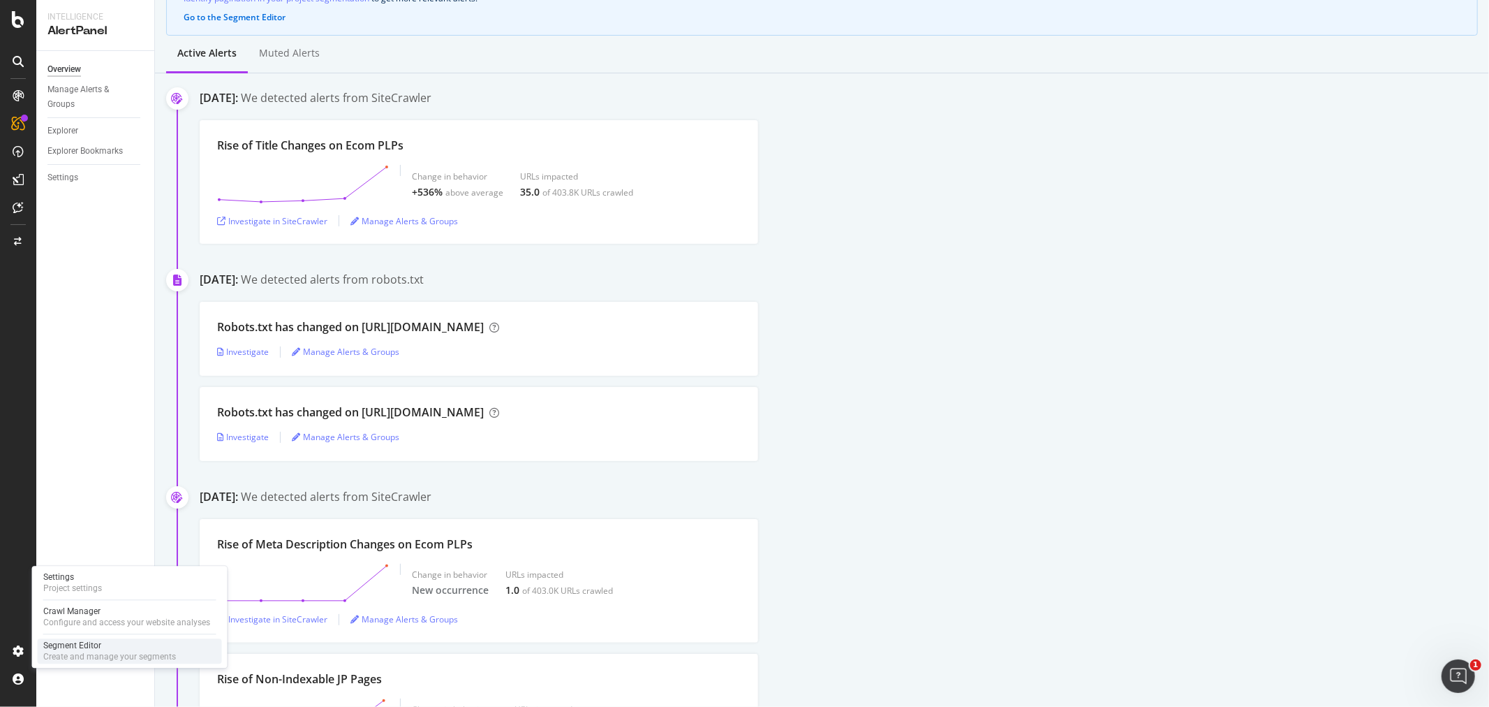
click at [89, 652] on div "Create and manage your segments" at bounding box center [109, 656] width 133 height 11
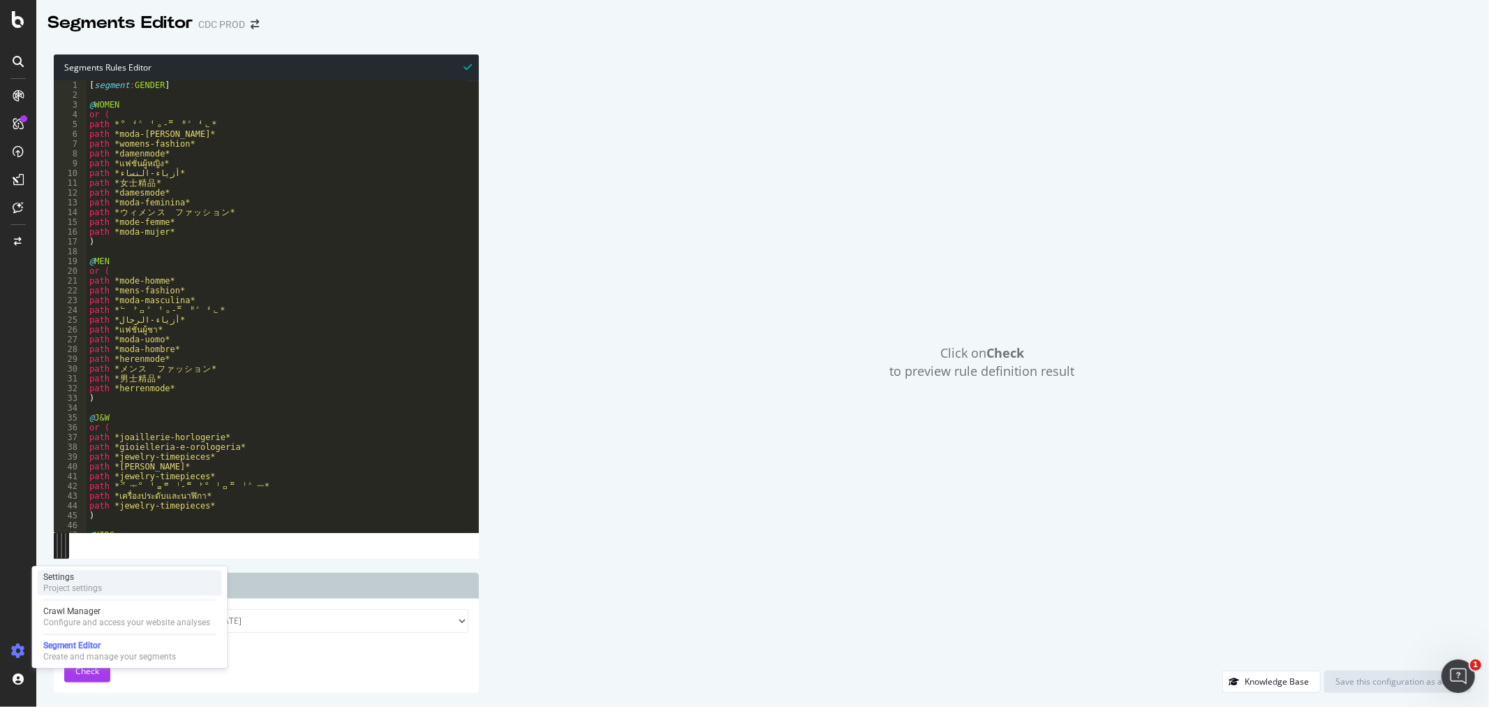
click at [89, 577] on div "Settings" at bounding box center [72, 576] width 59 height 11
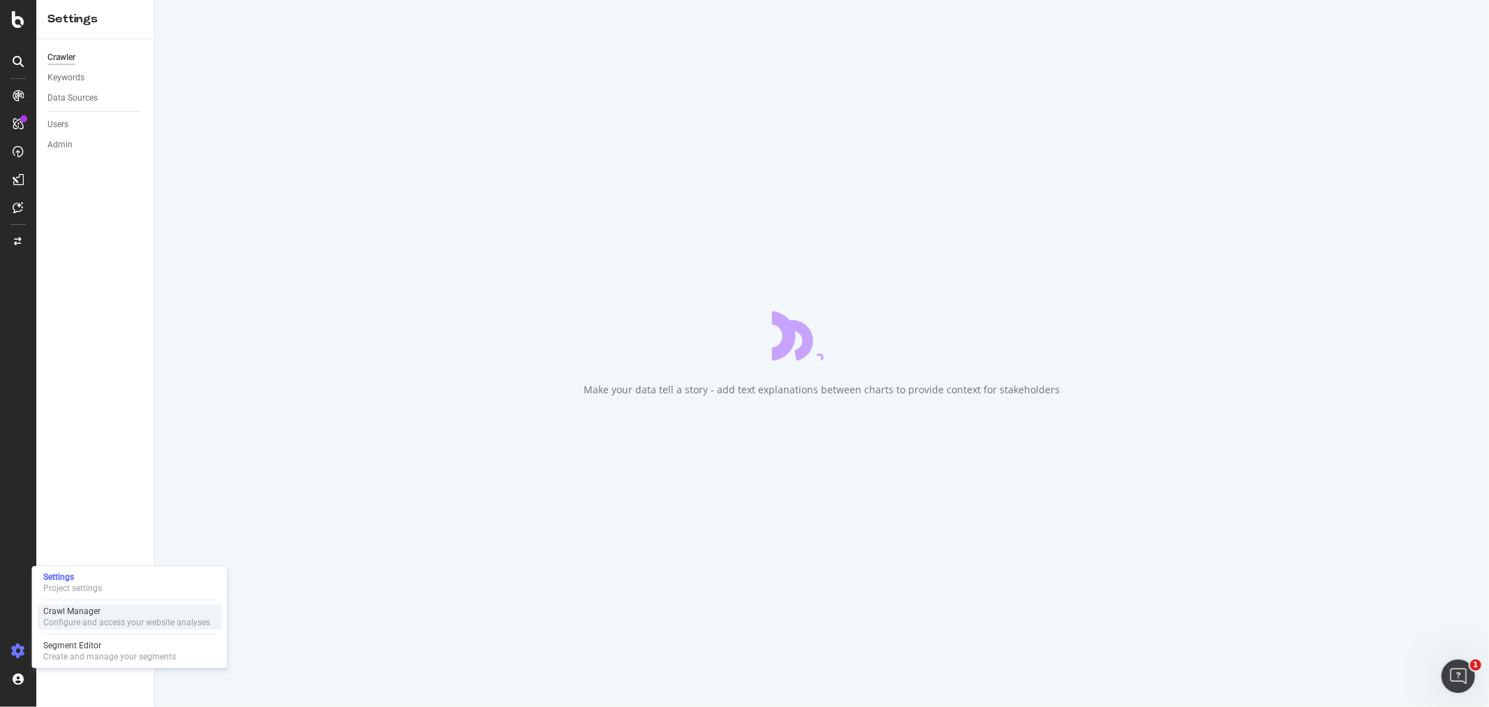
click at [120, 609] on div "Crawl Manager" at bounding box center [126, 610] width 167 height 11
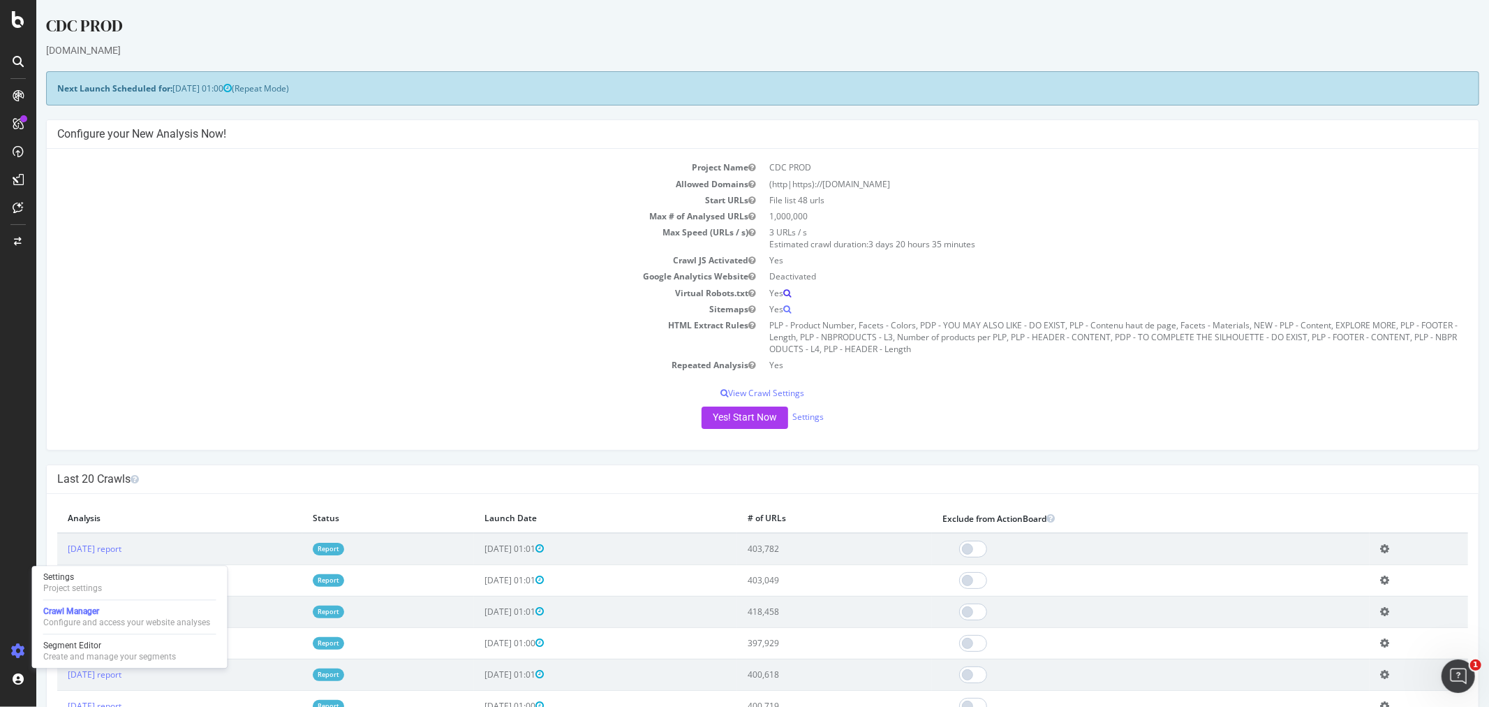
click at [784, 290] on icon at bounding box center [787, 293] width 8 height 8
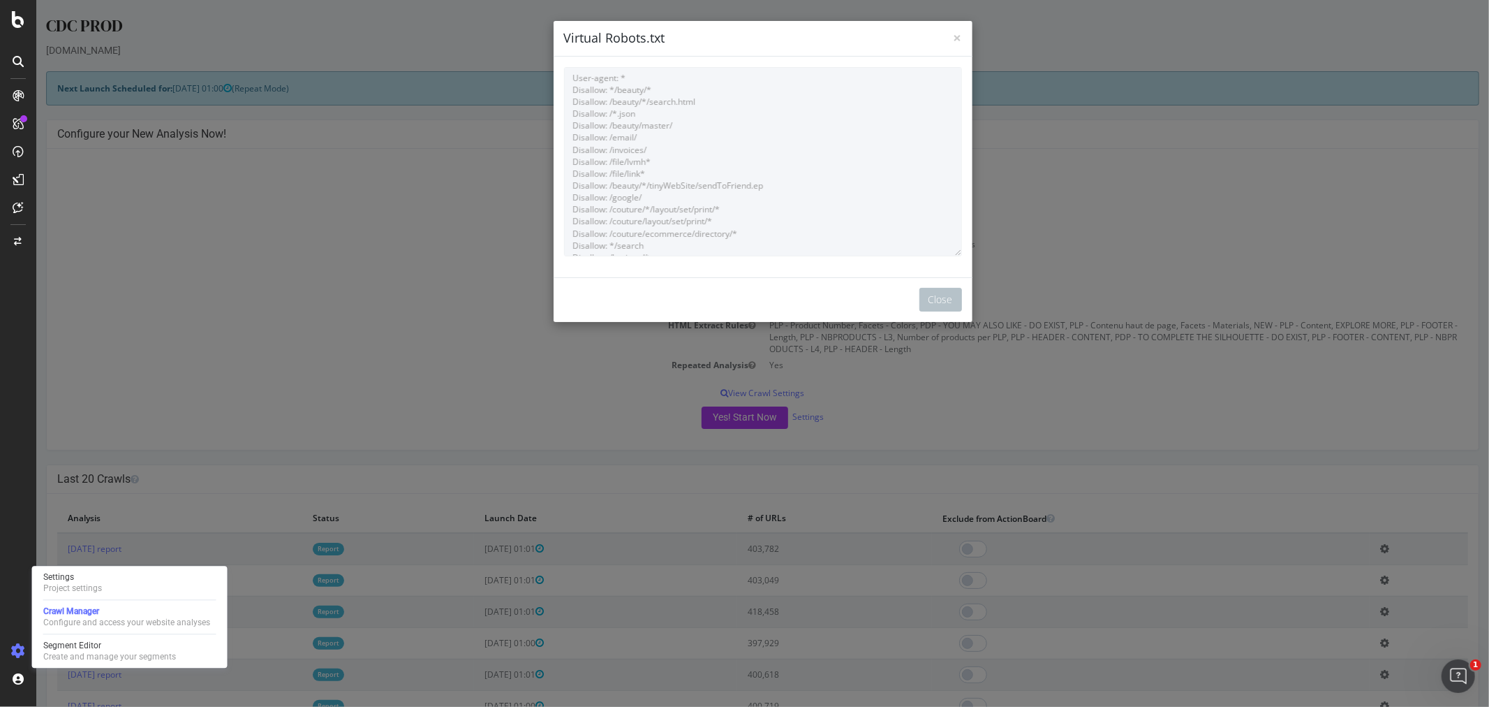
click at [1087, 183] on div "× Close Virtual Robots.txt User-agent: * Disallow: */beauty/* Disallow: /beauty…" at bounding box center [762, 353] width 1453 height 707
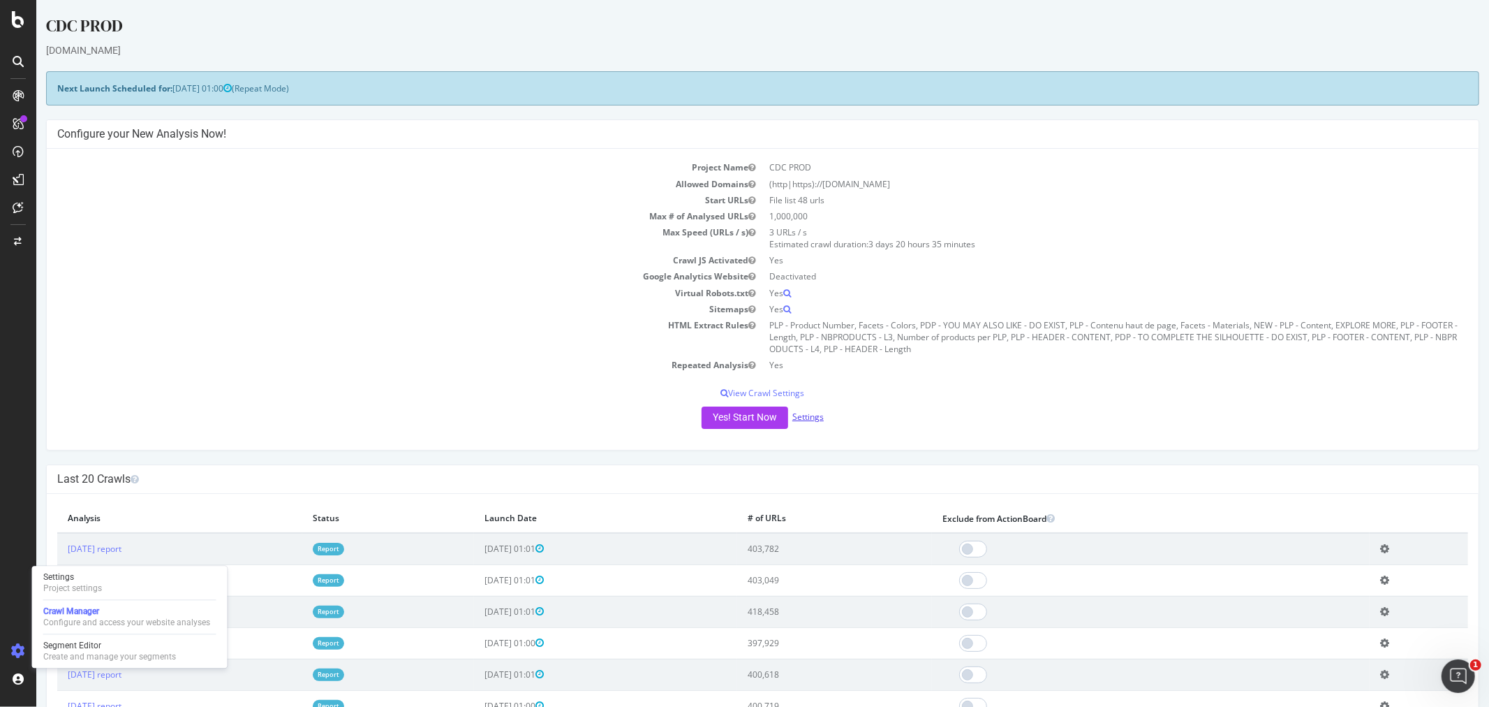
click at [811, 417] on link "Settings" at bounding box center [807, 417] width 31 height 12
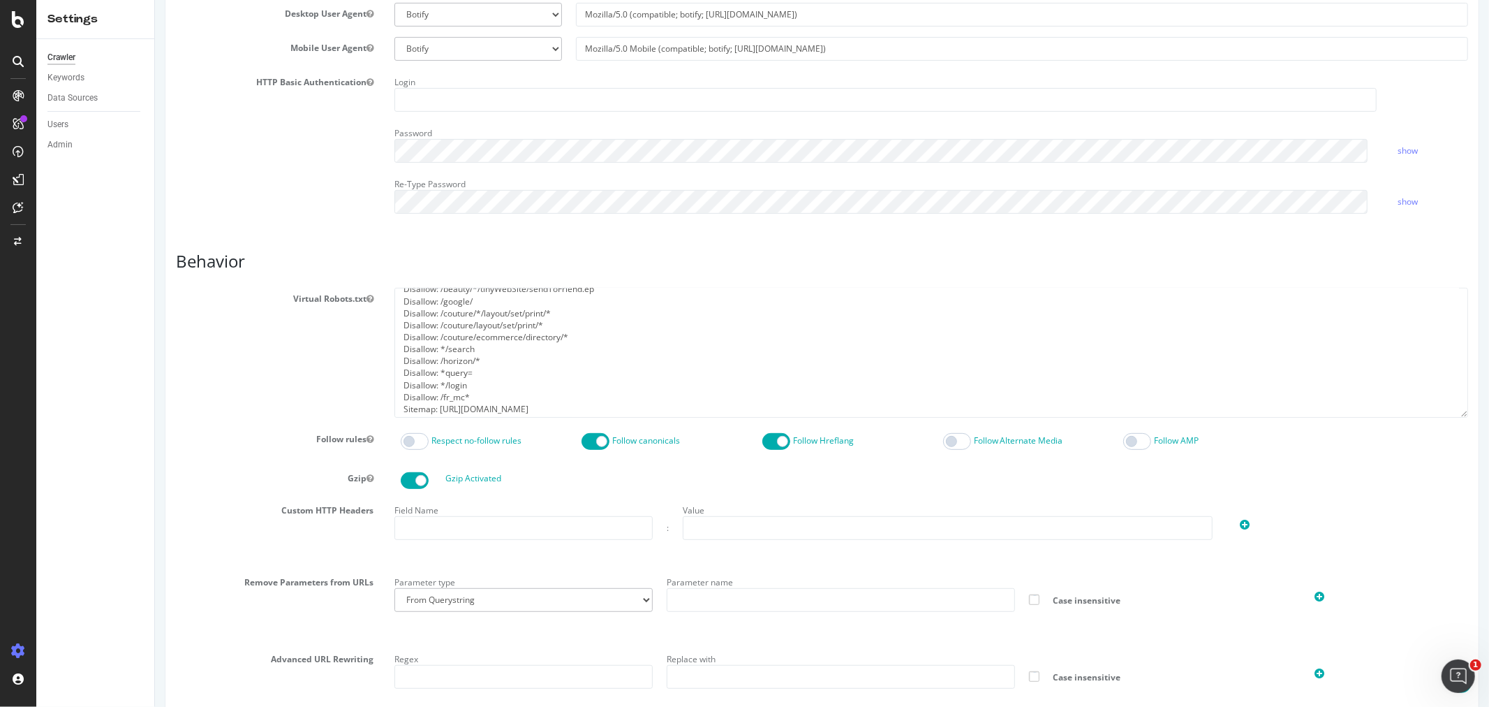
scroll to position [119, 0]
click at [603, 339] on textarea "User-agent: * Disallow: */beauty/* Disallow: /beauty/*/search.html Disallow: /*…" at bounding box center [931, 352] width 1074 height 129
click at [503, 385] on textarea "User-agent: * Disallow: */beauty/* Disallow: /beauty/*/search.html Disallow: /*…" at bounding box center [931, 352] width 1074 height 129
